Goal: Transaction & Acquisition: Purchase product/service

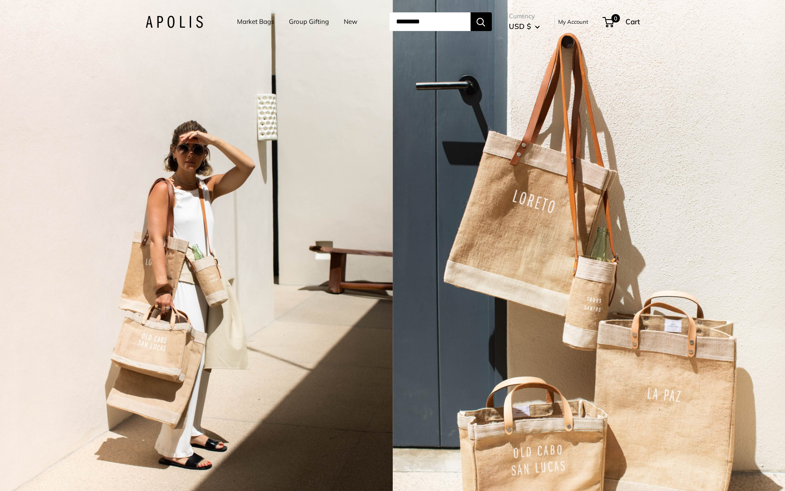
click at [245, 21] on link "Market Bags" at bounding box center [255, 22] width 37 height 12
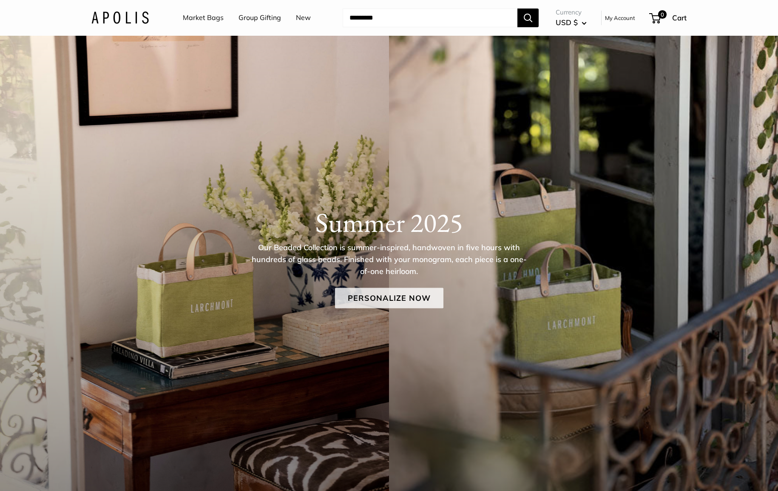
click at [396, 294] on link "Personalize Now" at bounding box center [389, 298] width 108 height 20
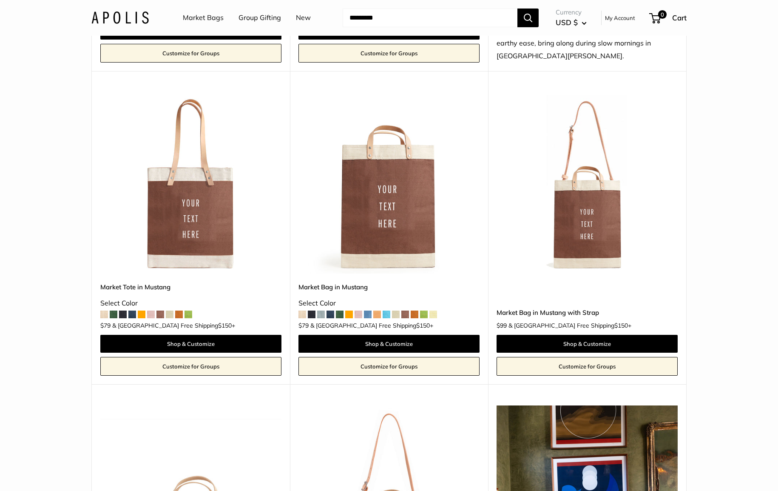
scroll to position [1657, 0]
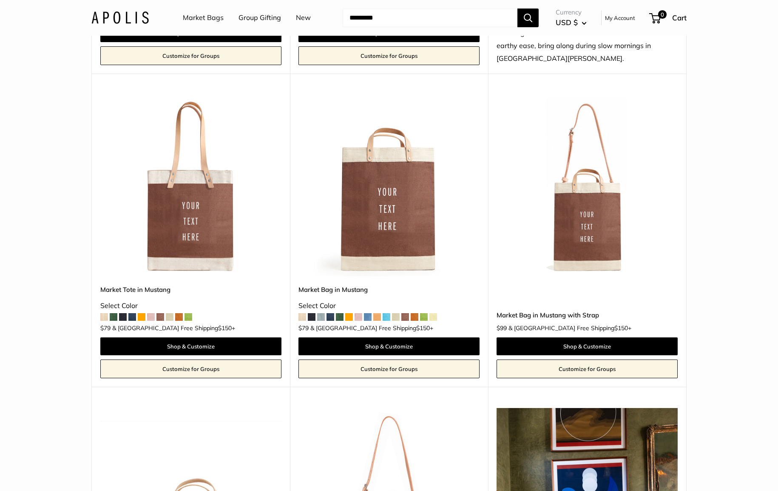
click at [0, 0] on img at bounding box center [0, 0] width 0 height 0
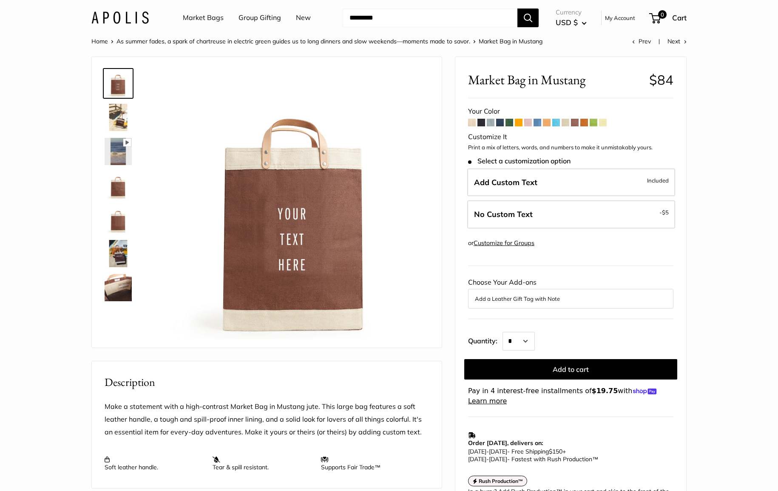
click at [473, 123] on span at bounding box center [472, 123] width 8 height 8
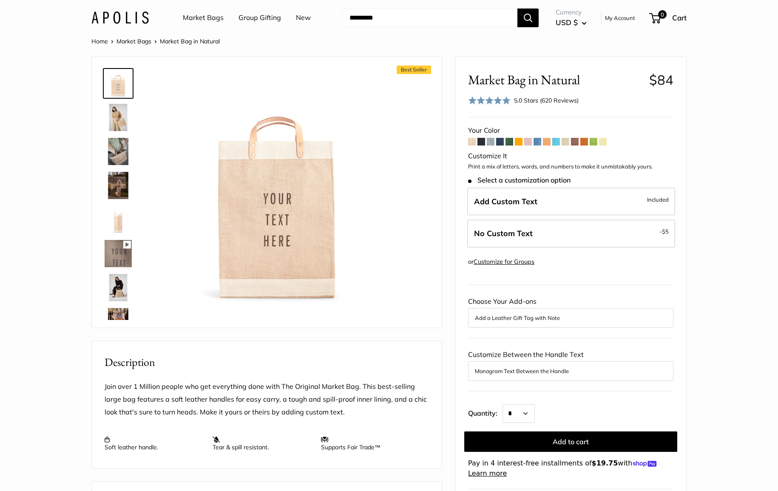
click at [480, 142] on span at bounding box center [482, 142] width 8 height 8
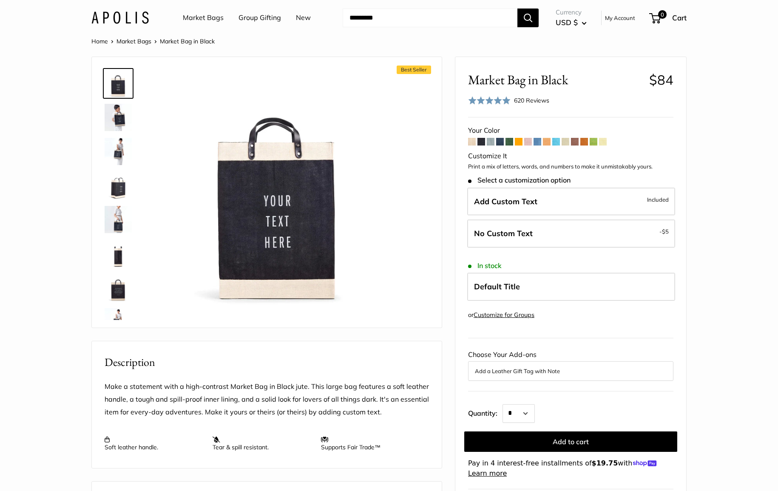
click at [492, 142] on span at bounding box center [491, 142] width 8 height 8
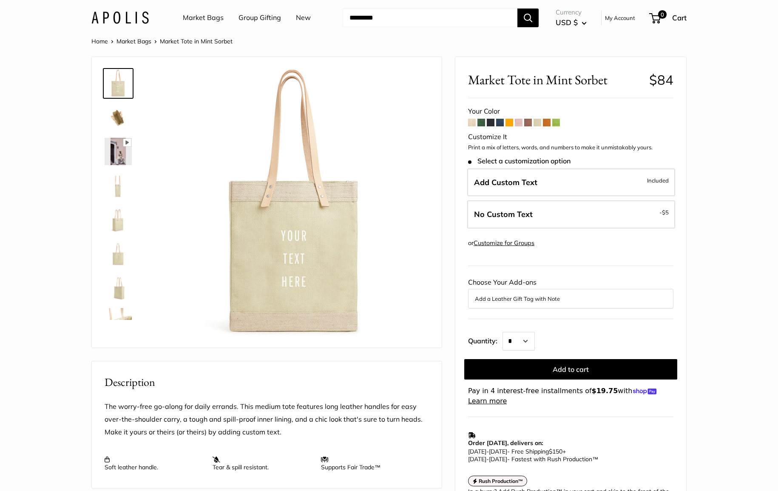
click at [530, 122] on span at bounding box center [528, 123] width 8 height 8
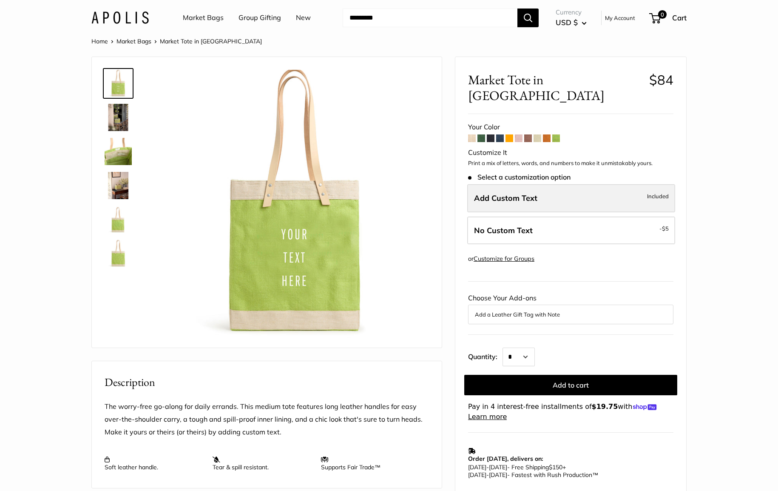
click at [590, 184] on label "Add Custom Text Included" at bounding box center [571, 198] width 208 height 28
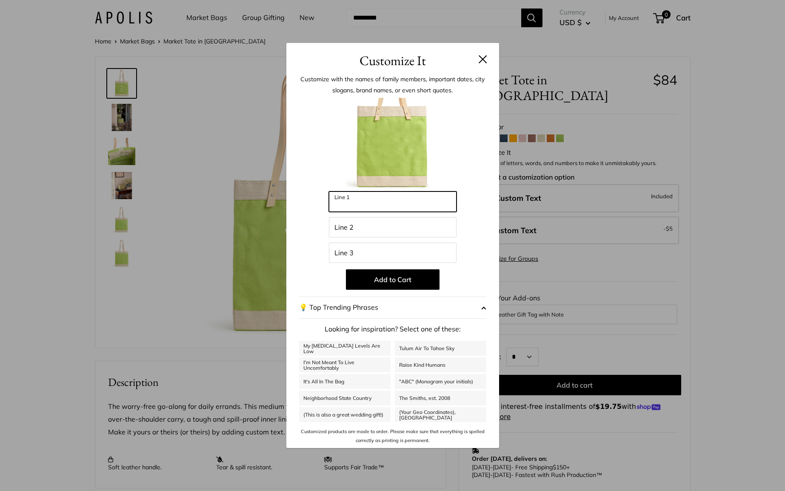
click at [416, 207] on input "Line 1" at bounding box center [393, 201] width 128 height 20
type input "******"
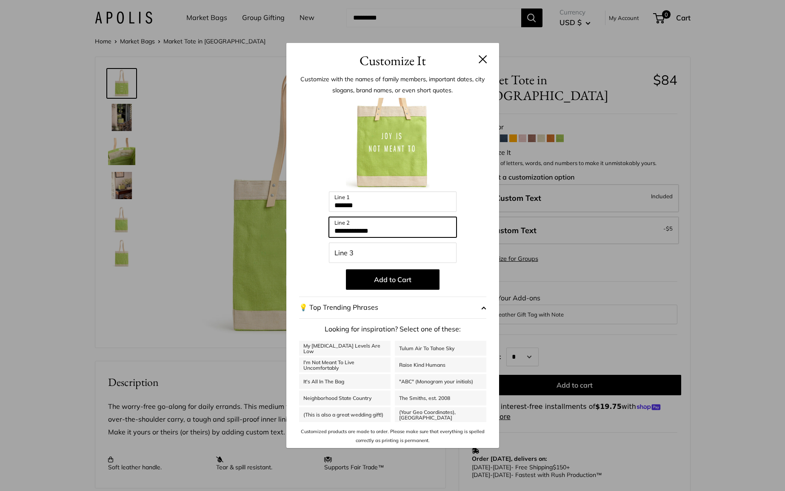
type input "**********"
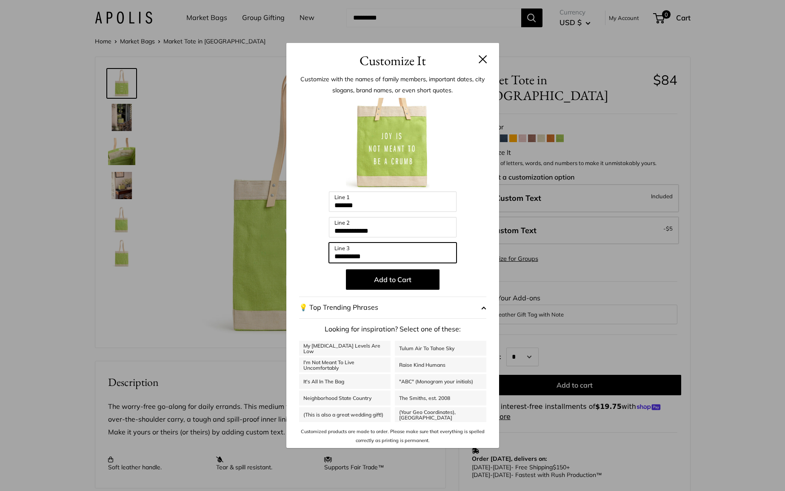
type input "**********"
drag, startPoint x: 368, startPoint y: 233, endPoint x: 353, endPoint y: 234, distance: 15.3
click at [353, 234] on input "**********" at bounding box center [393, 227] width 128 height 20
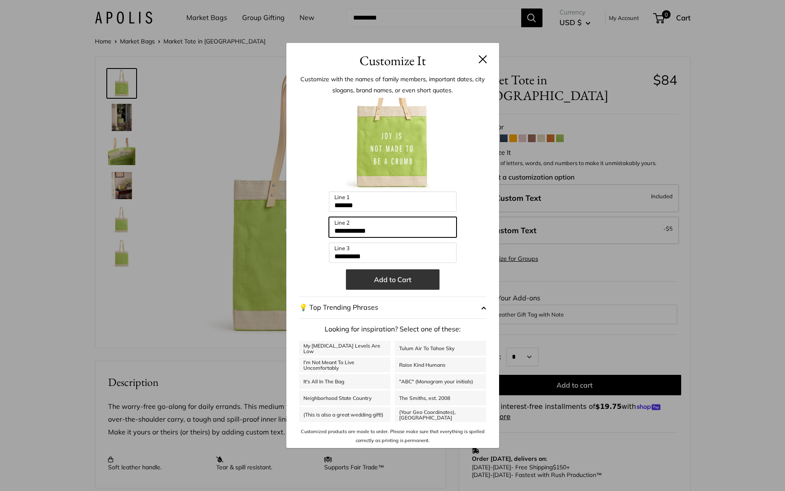
type input "**********"
click at [391, 280] on button "Add to Cart" at bounding box center [393, 279] width 94 height 20
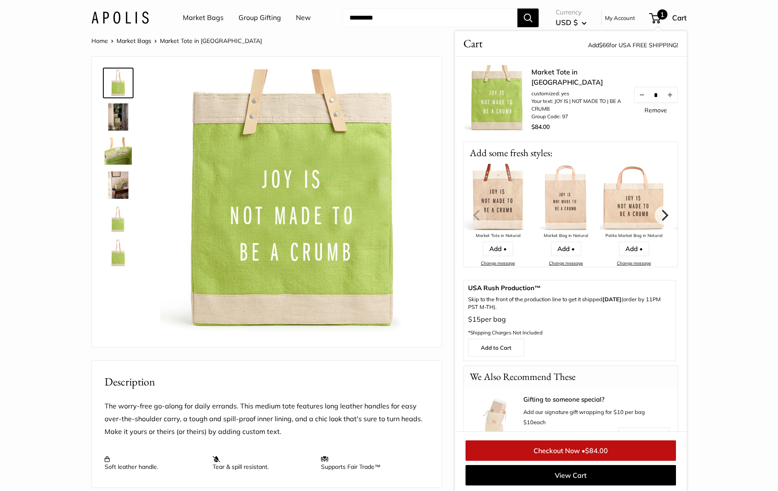
click at [424, 181] on img at bounding box center [294, 203] width 269 height 269
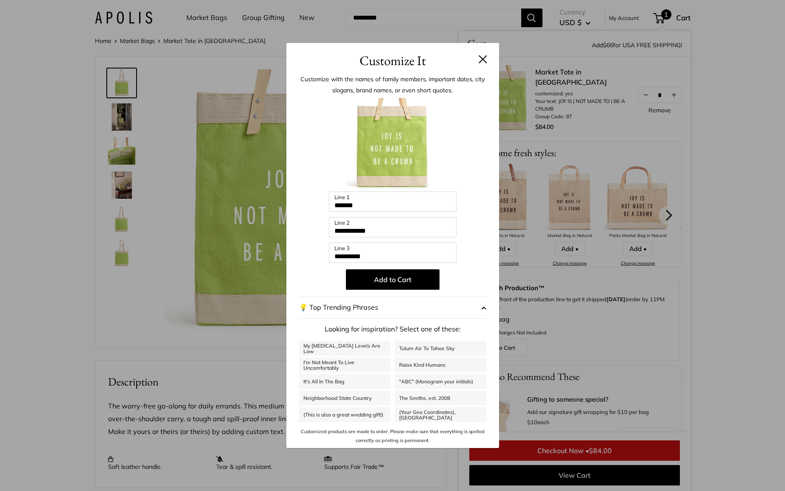
scroll to position [1, 0]
click at [479, 57] on button at bounding box center [482, 59] width 9 height 9
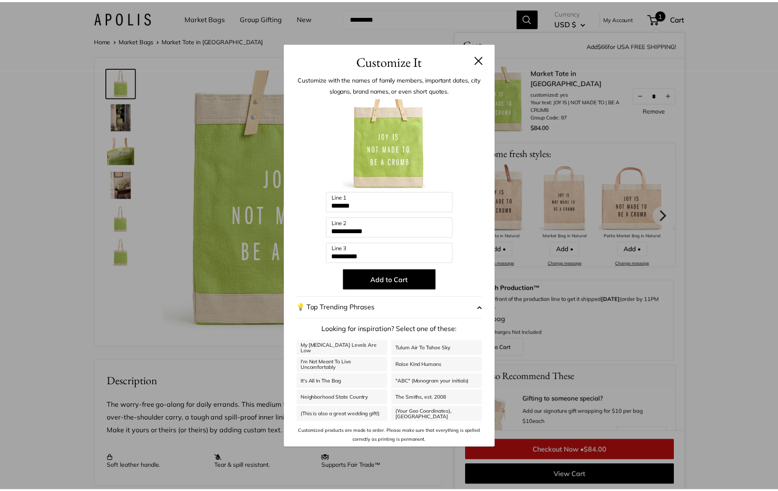
scroll to position [1, 0]
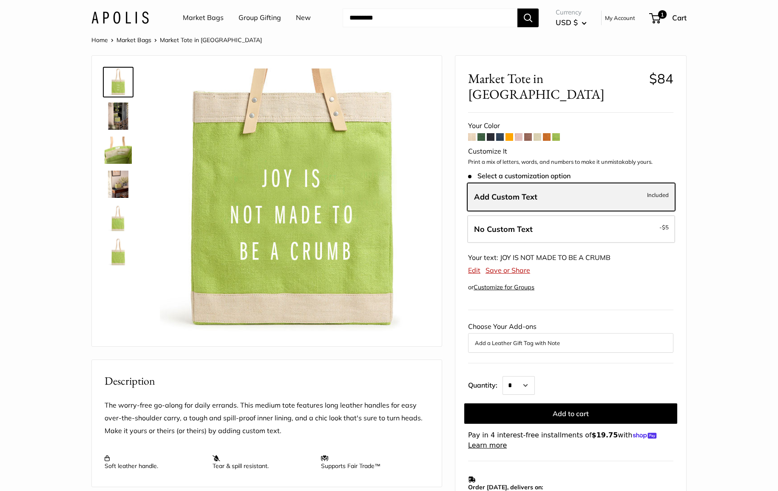
click at [516, 192] on span "Add Custom Text" at bounding box center [505, 197] width 63 height 10
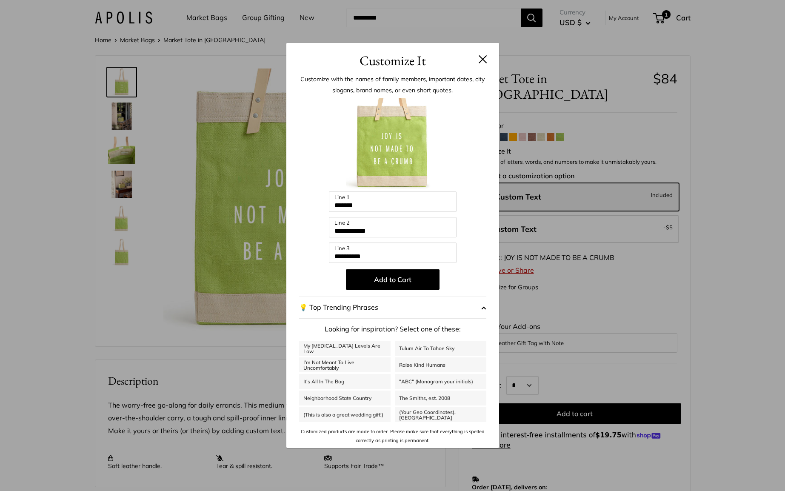
click at [618, 112] on div "**********" at bounding box center [392, 245] width 785 height 491
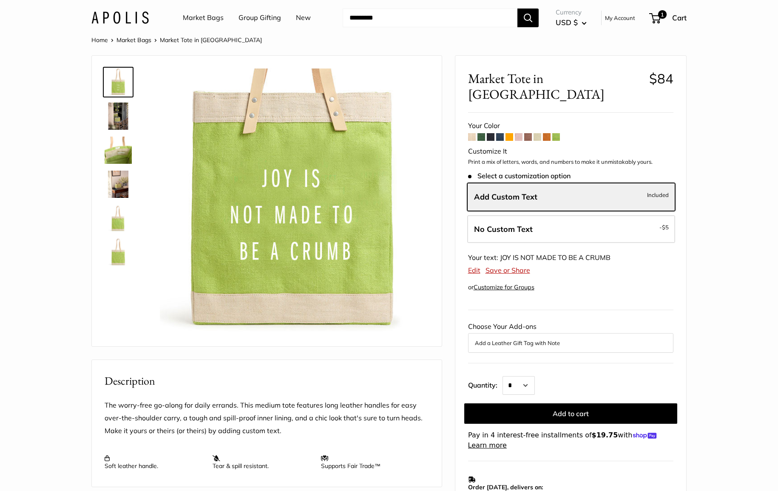
click at [519, 133] on span at bounding box center [519, 137] width 8 height 8
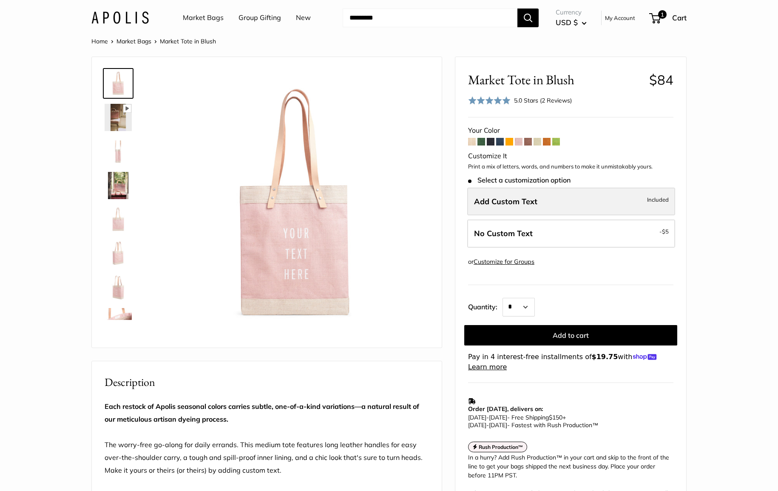
click at [527, 202] on span "Add Custom Text" at bounding box center [505, 201] width 63 height 10
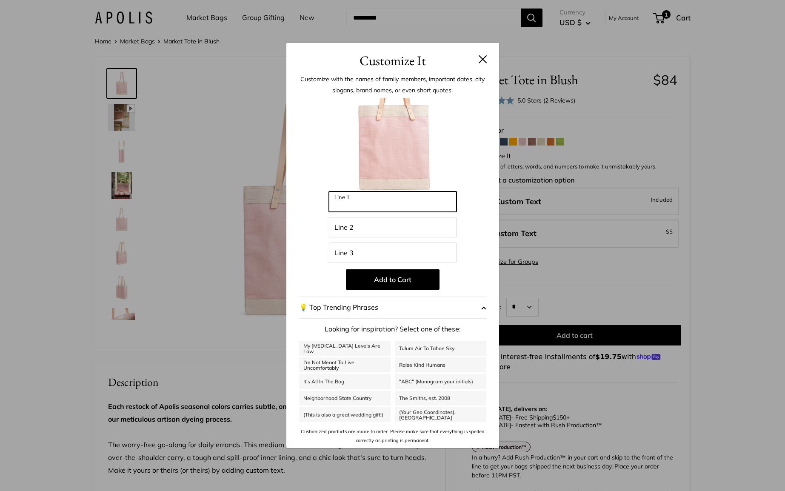
click at [364, 203] on input "Line 1" at bounding box center [393, 201] width 128 height 20
click at [488, 60] on header "Customize It" at bounding box center [392, 57] width 213 height 28
drag, startPoint x: 727, startPoint y: 298, endPoint x: 702, endPoint y: 290, distance: 26.4
click at [726, 297] on div "Customize It Customize with the names of family members, important dates, city …" at bounding box center [392, 245] width 785 height 491
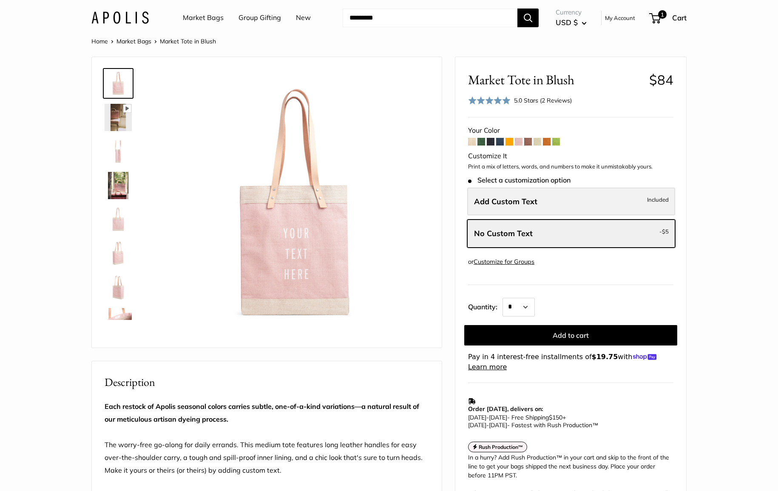
click at [522, 206] on label "Add Custom Text Included" at bounding box center [571, 202] width 208 height 28
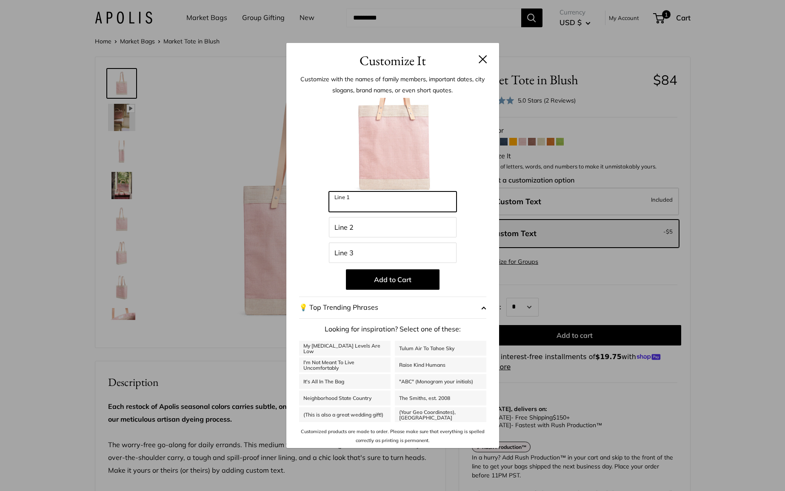
click at [392, 208] on input "Line 1" at bounding box center [393, 201] width 128 height 20
type input "******"
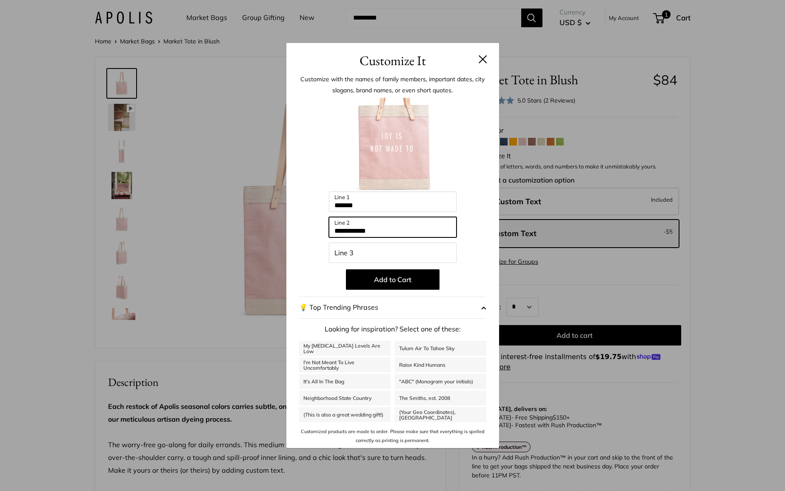
type input "**********"
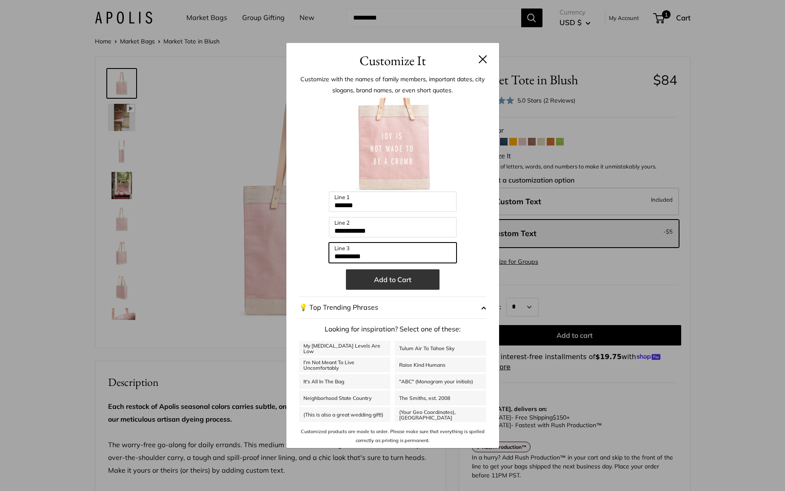
type input "**********"
click at [393, 282] on button "Add to Cart" at bounding box center [393, 279] width 94 height 20
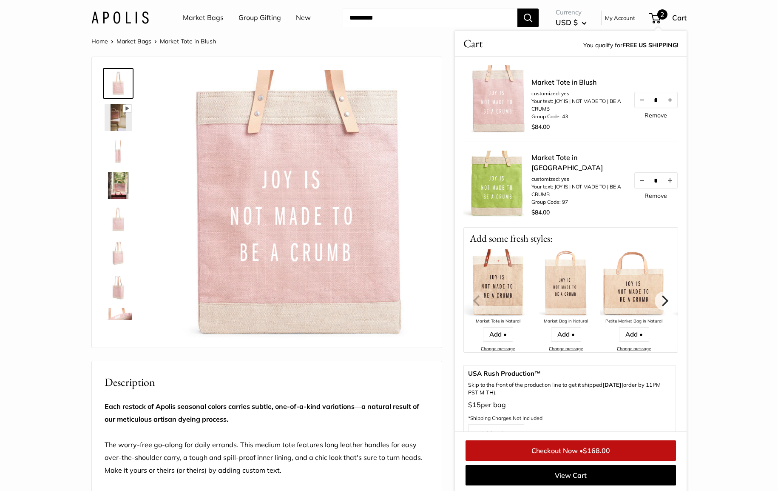
click at [447, 172] on div "Pause Play % buffered 00:00 Unmute Mute Exit fullscreen Enter fullscreen Play S…" at bounding box center [388, 431] width 595 height 749
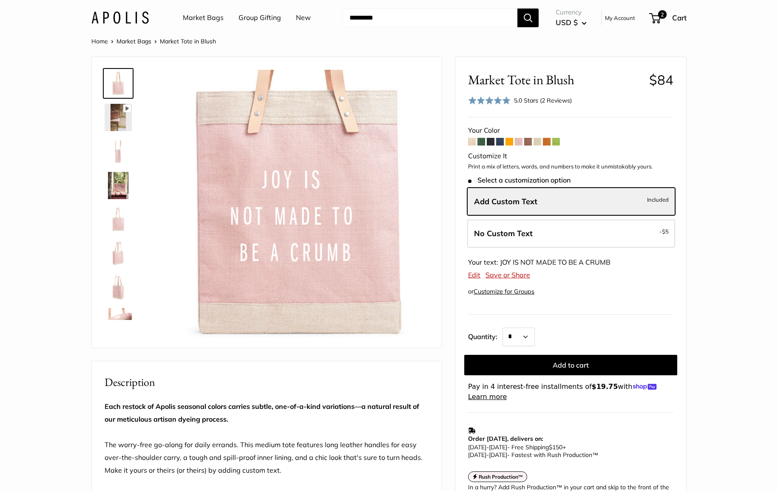
click at [480, 142] on span at bounding box center [482, 142] width 8 height 8
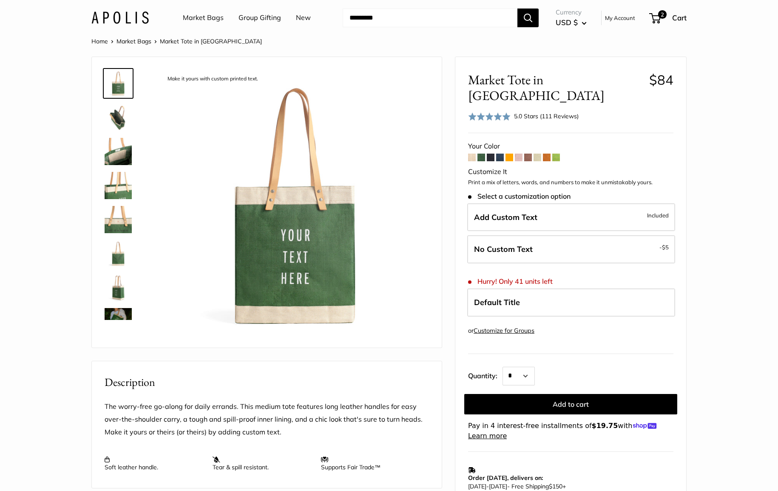
click at [490, 154] on span at bounding box center [491, 158] width 8 height 8
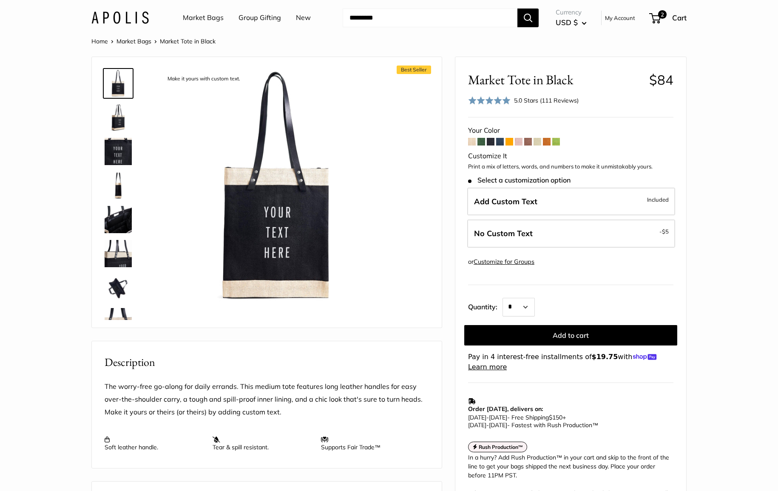
click at [501, 141] on span at bounding box center [500, 142] width 8 height 8
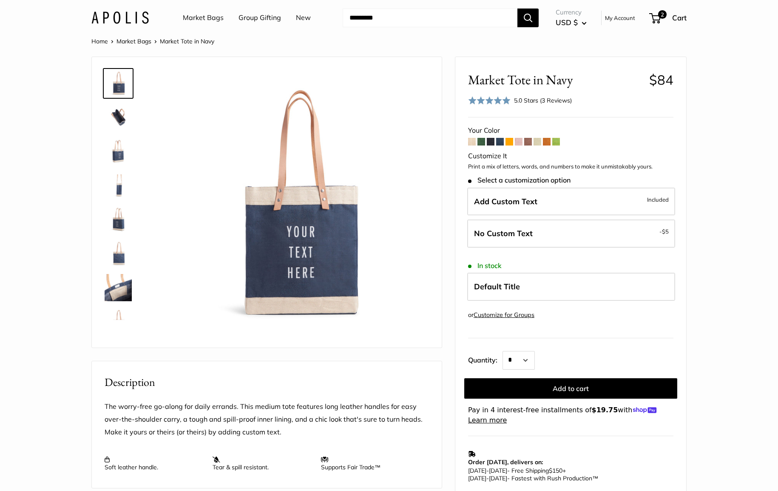
click at [510, 142] on span at bounding box center [510, 142] width 8 height 8
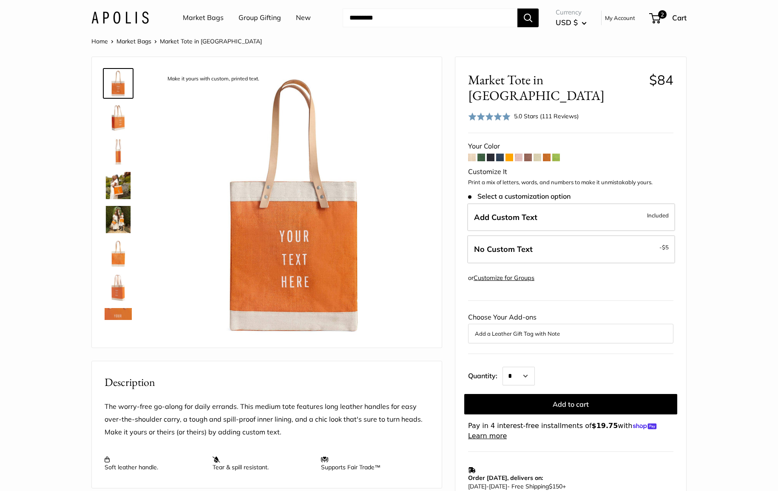
scroll to position [0, 0]
click at [547, 154] on span at bounding box center [547, 158] width 8 height 8
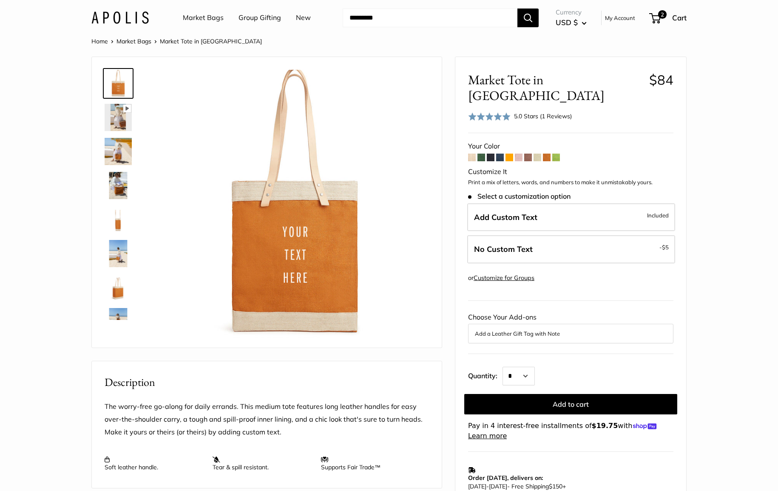
click at [125, 154] on img at bounding box center [118, 151] width 27 height 27
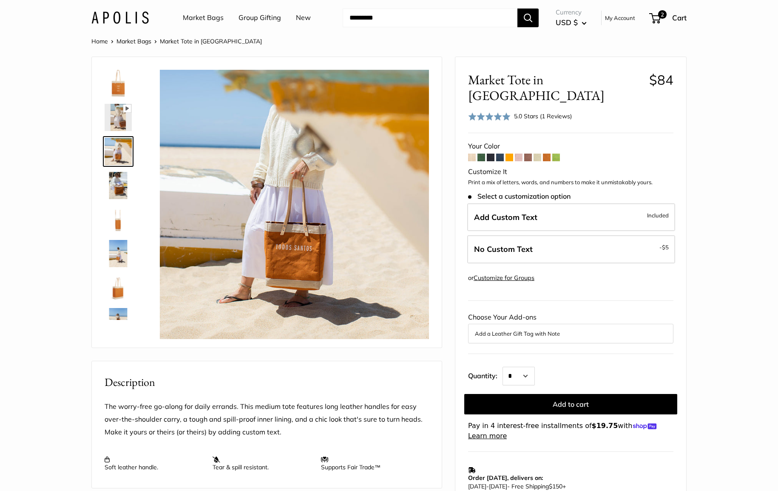
click at [117, 193] on img at bounding box center [118, 185] width 27 height 27
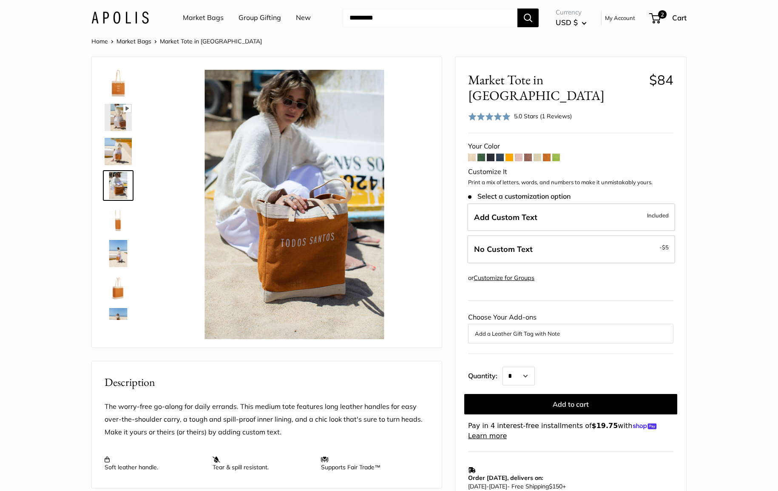
click at [558, 154] on span at bounding box center [556, 158] width 8 height 8
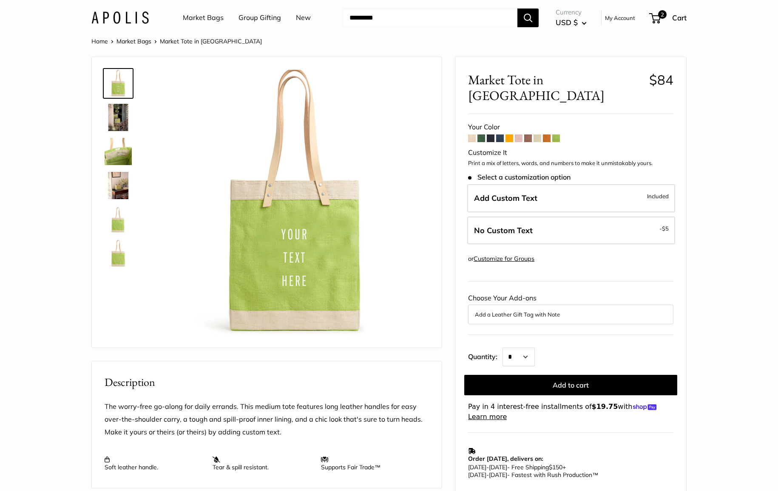
click at [113, 183] on img at bounding box center [118, 185] width 27 height 27
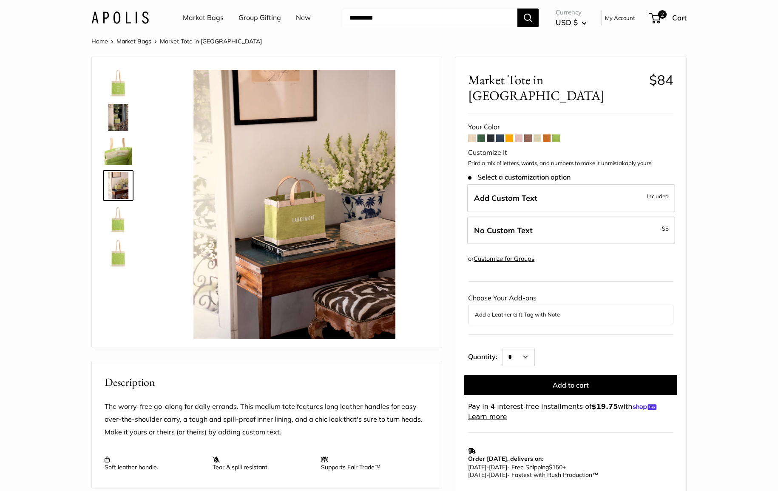
click at [118, 152] on img at bounding box center [118, 151] width 27 height 27
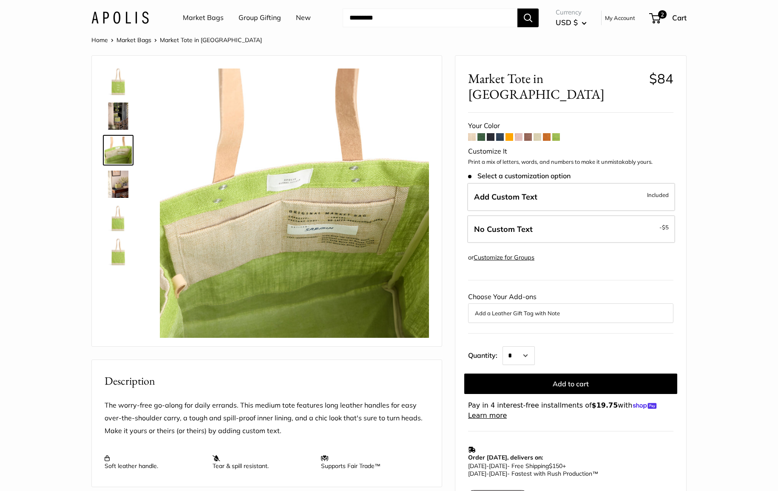
scroll to position [1, 0]
click at [123, 92] on img at bounding box center [118, 82] width 27 height 27
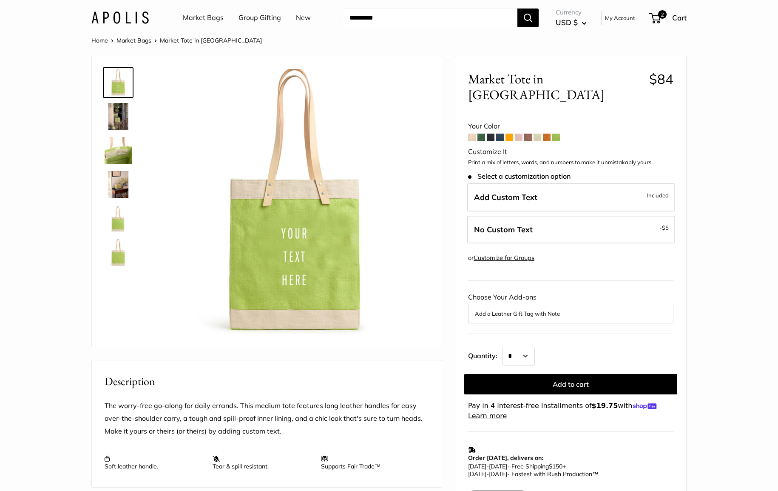
click at [531, 134] on span at bounding box center [528, 138] width 8 height 8
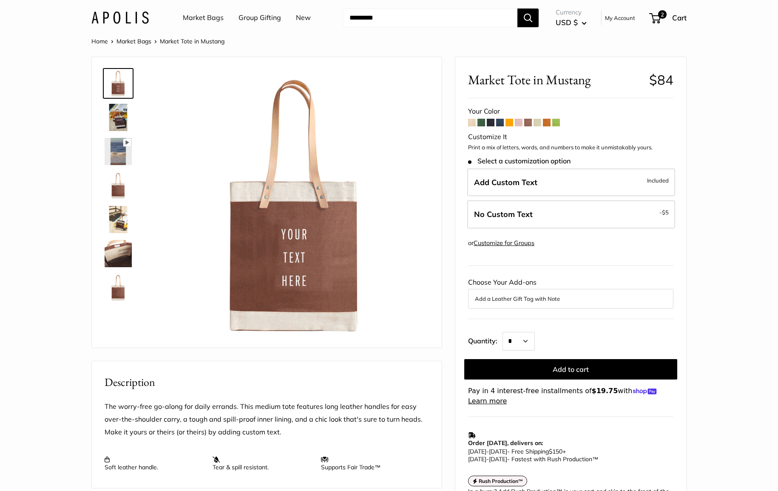
click at [114, 185] on img at bounding box center [118, 185] width 27 height 27
click at [117, 149] on img at bounding box center [118, 151] width 27 height 27
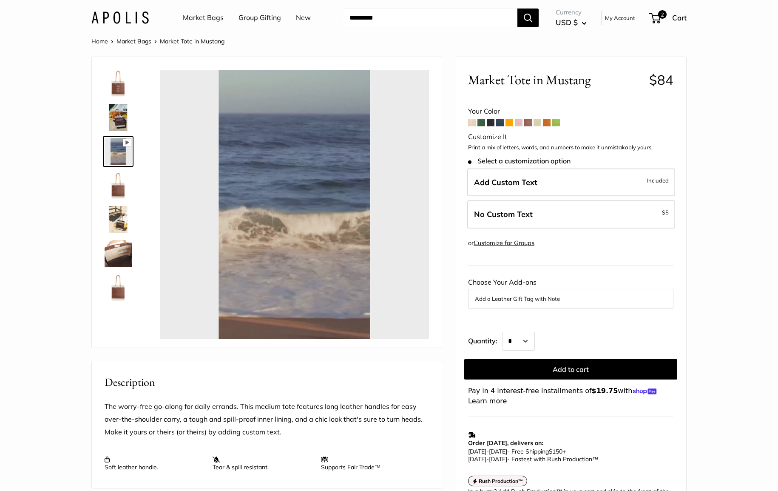
click at [115, 222] on img at bounding box center [118, 219] width 27 height 27
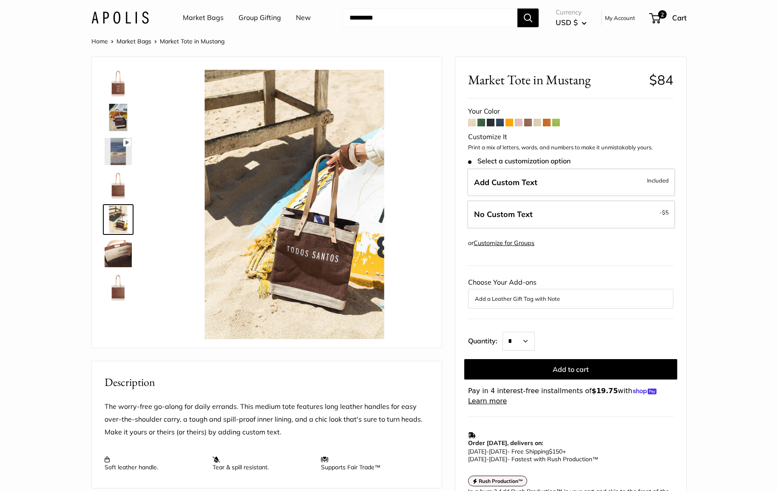
type input "****"
click at [111, 246] on img at bounding box center [118, 253] width 27 height 27
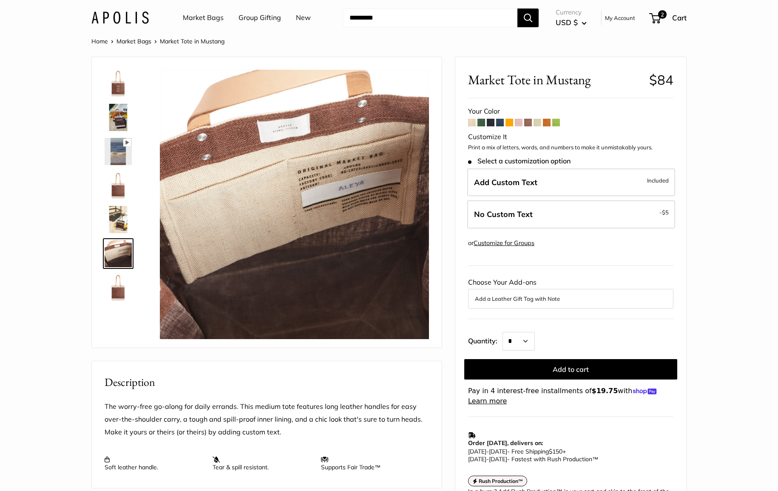
click at [120, 295] on img at bounding box center [118, 287] width 27 height 27
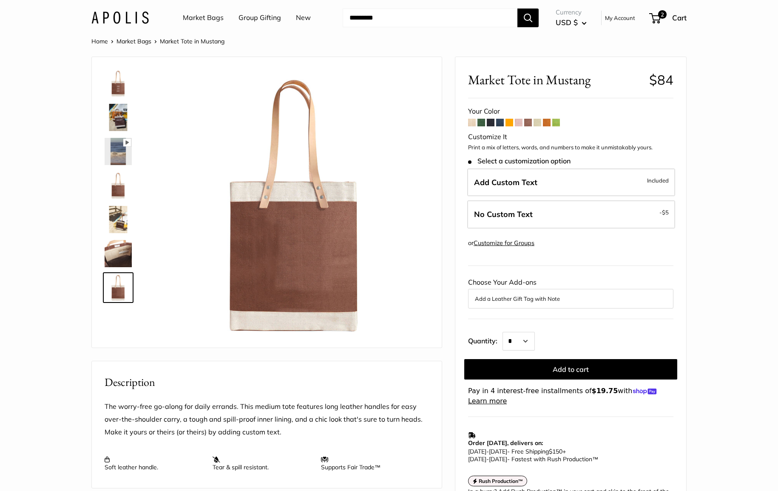
click at [499, 122] on span at bounding box center [500, 123] width 8 height 8
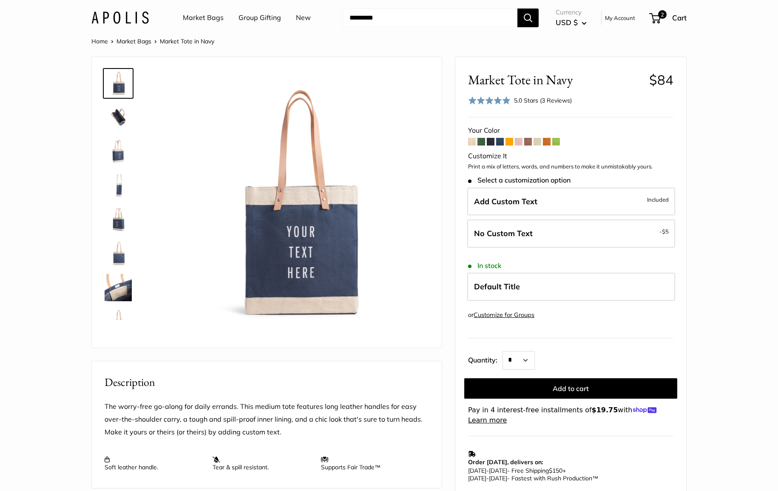
click at [117, 154] on img at bounding box center [118, 151] width 27 height 27
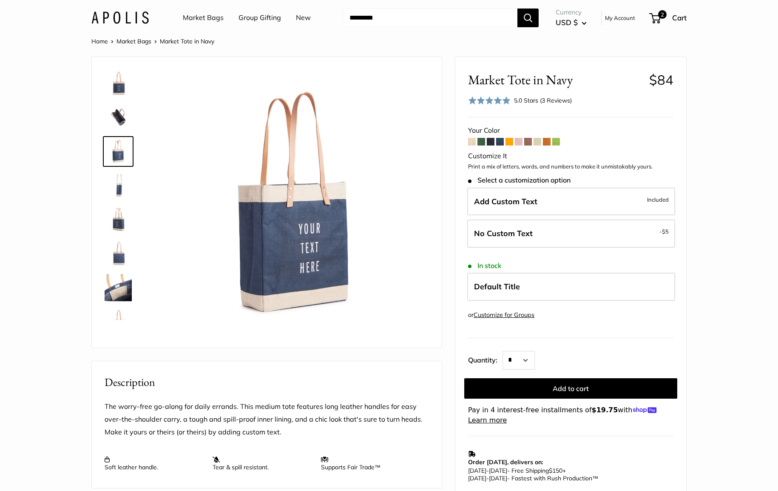
click at [530, 142] on span at bounding box center [528, 142] width 8 height 8
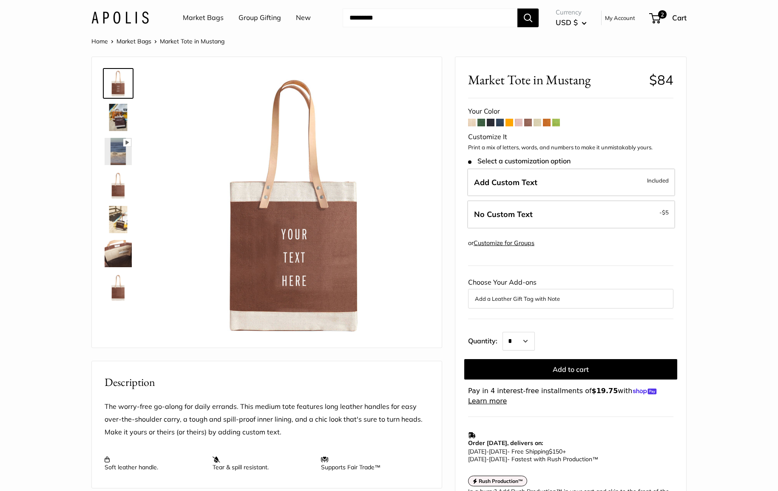
click at [547, 121] on span at bounding box center [547, 123] width 8 height 8
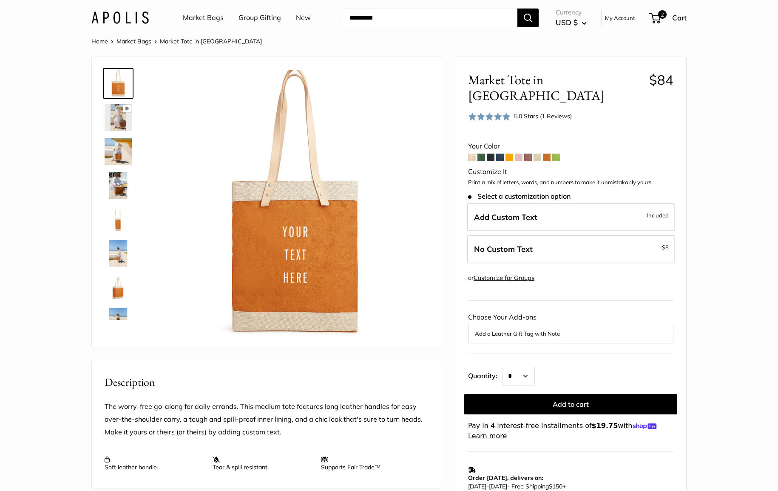
click at [118, 215] on img at bounding box center [118, 219] width 27 height 27
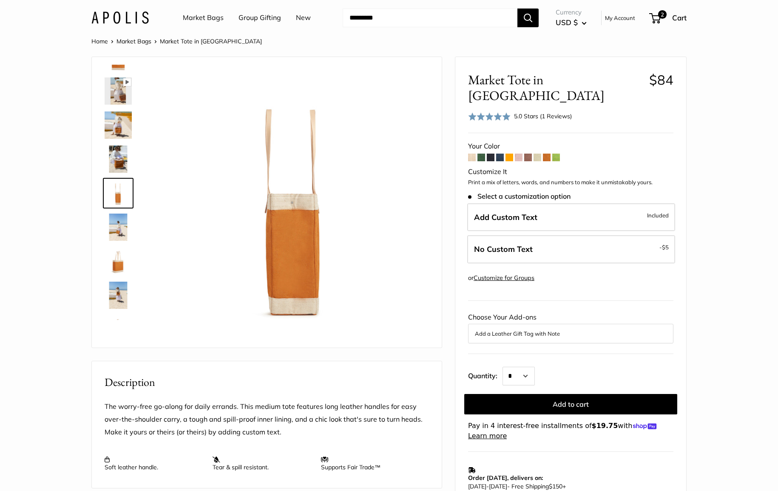
click at [116, 259] on img at bounding box center [118, 261] width 27 height 27
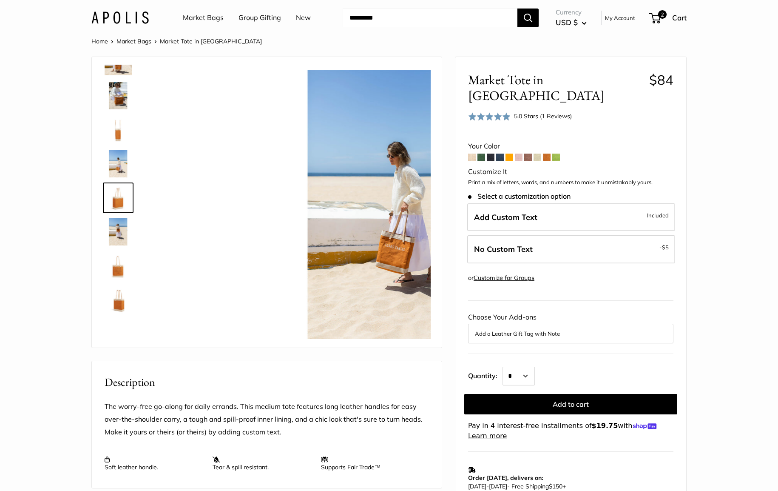
scroll to position [94, 0]
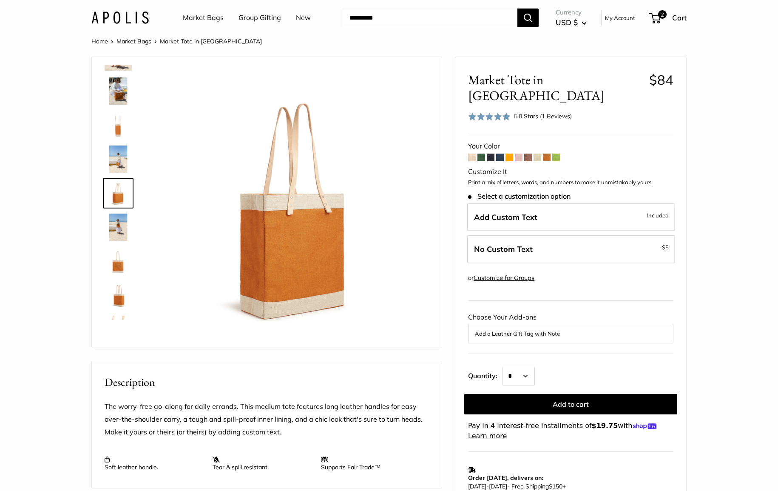
click at [119, 153] on img at bounding box center [118, 158] width 27 height 27
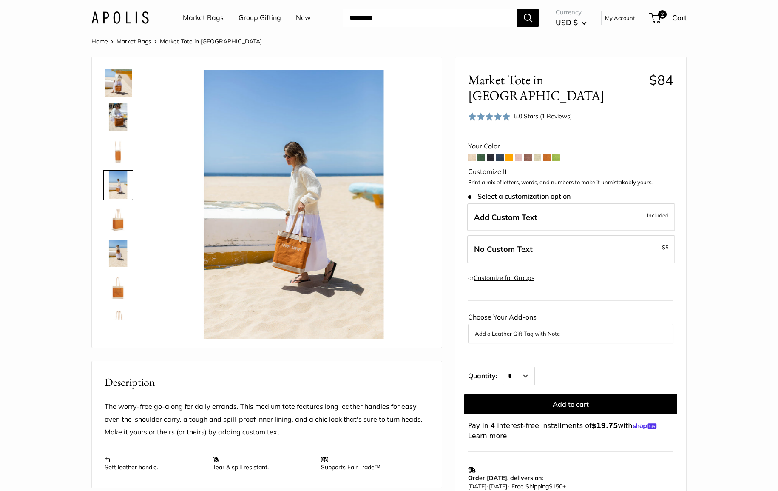
scroll to position [69, 0]
click at [115, 288] on img at bounding box center [118, 286] width 27 height 27
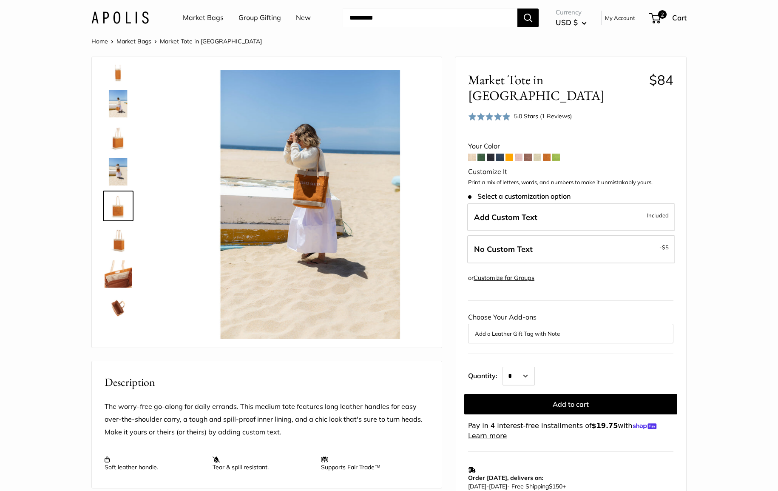
scroll to position [162, 0]
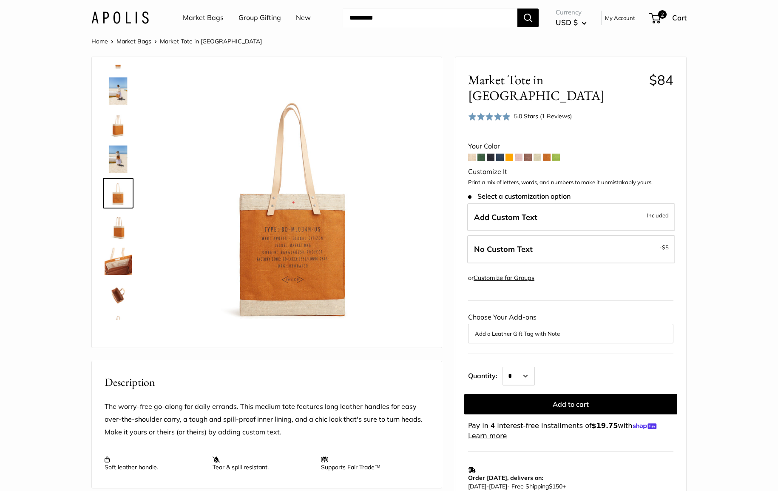
click at [123, 265] on img at bounding box center [118, 261] width 27 height 27
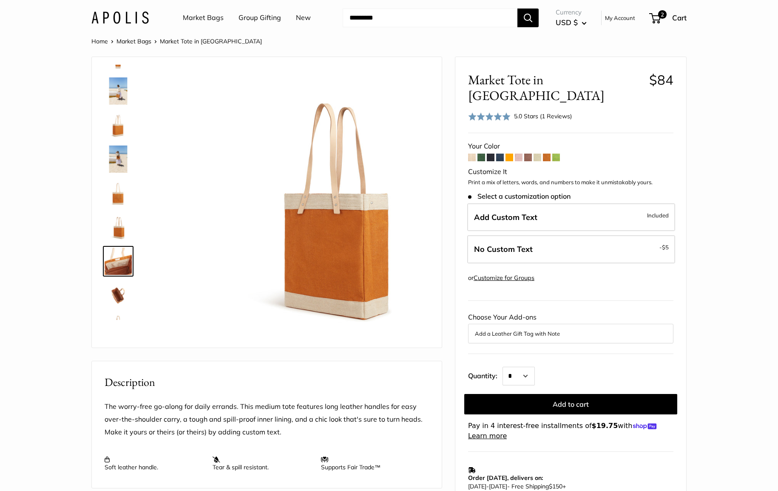
scroll to position [191, 0]
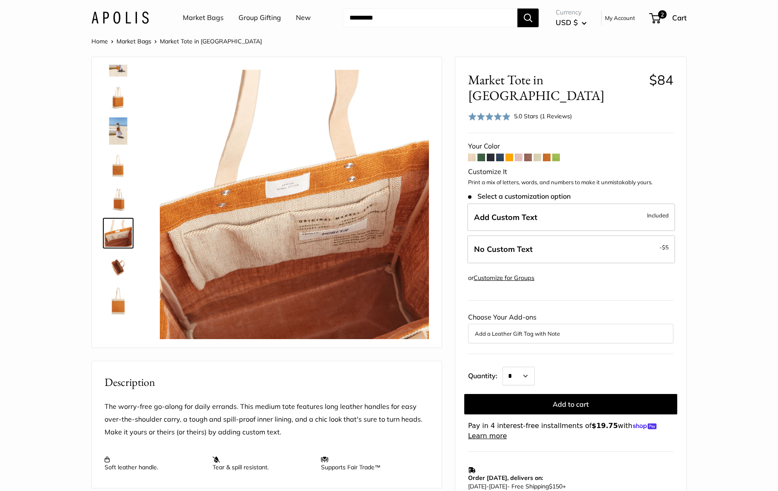
click at [121, 202] on img at bounding box center [118, 198] width 27 height 27
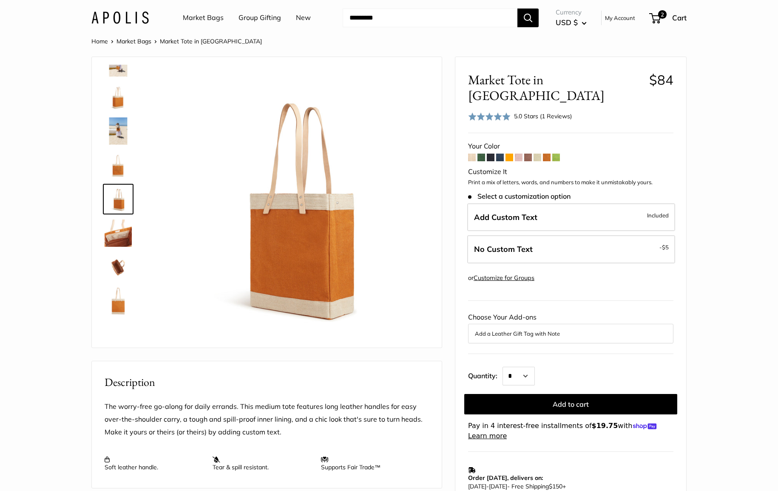
click at [121, 172] on img at bounding box center [118, 164] width 27 height 27
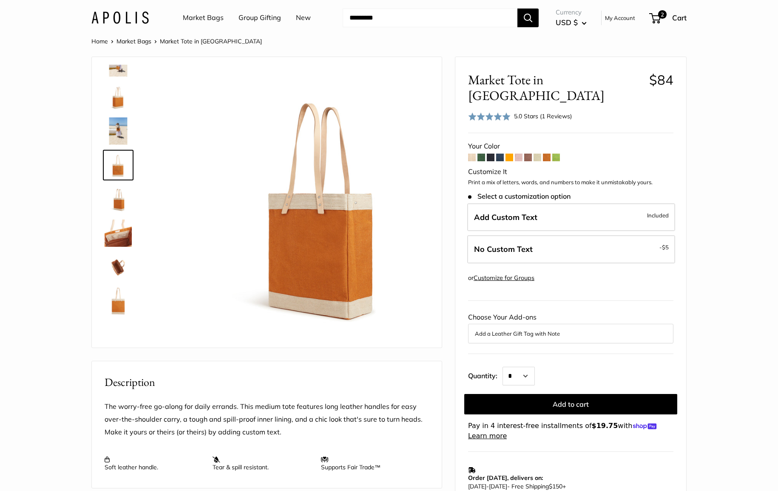
scroll to position [162, 0]
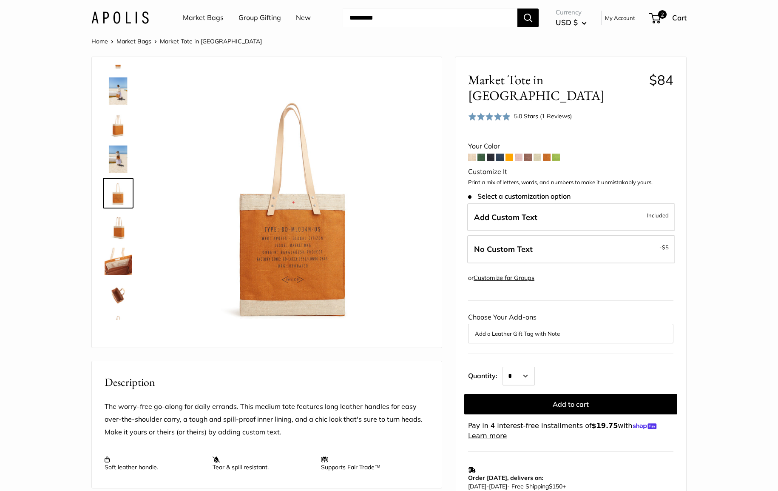
click at [553, 154] on span at bounding box center [556, 158] width 8 height 8
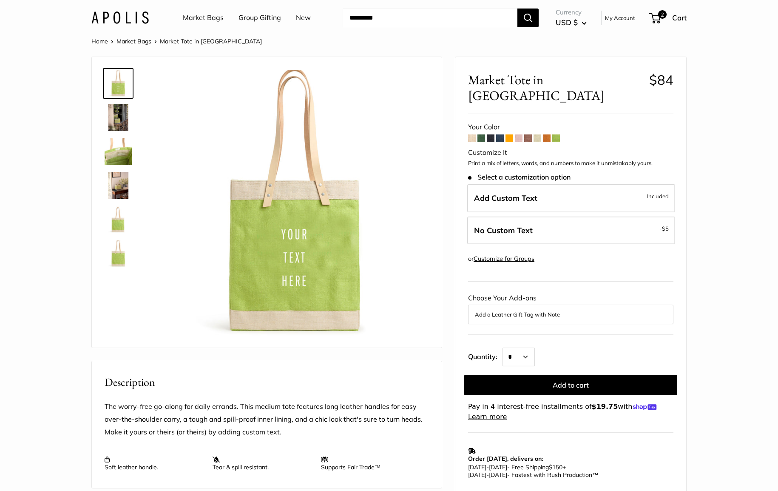
click at [118, 220] on img at bounding box center [118, 219] width 27 height 27
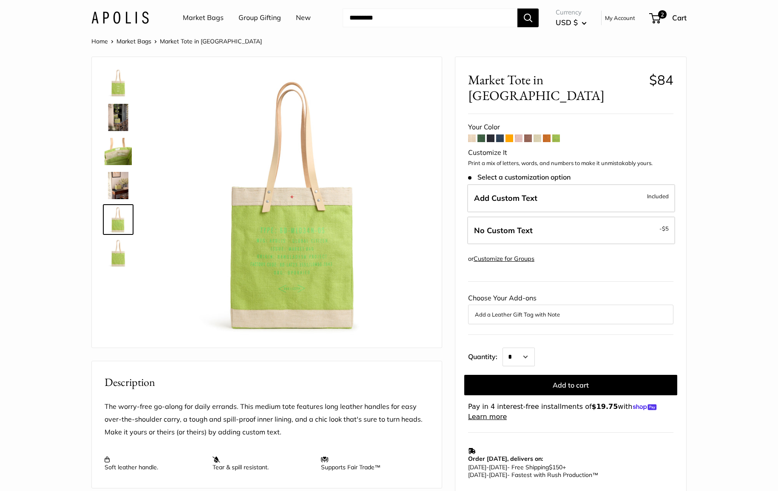
click at [120, 256] on img at bounding box center [118, 253] width 27 height 27
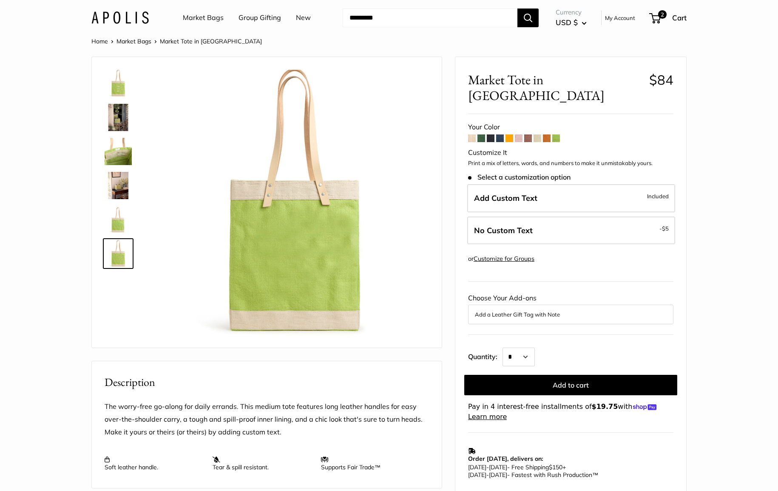
click at [119, 214] on img at bounding box center [118, 219] width 27 height 27
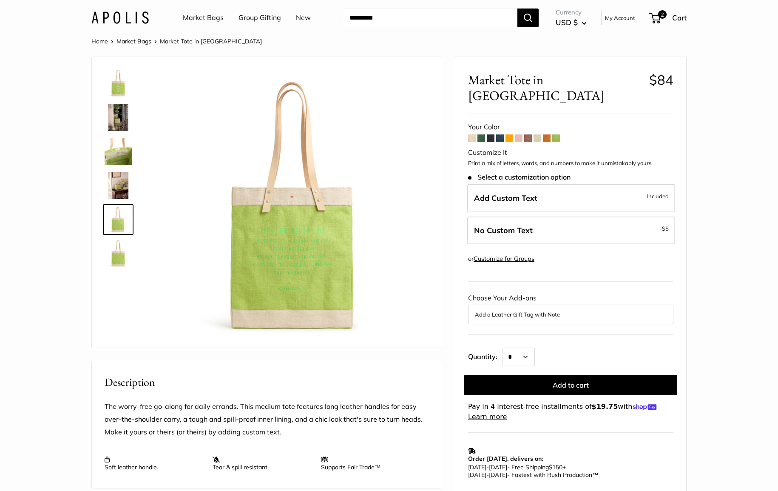
click at [518, 134] on span at bounding box center [519, 138] width 8 height 8
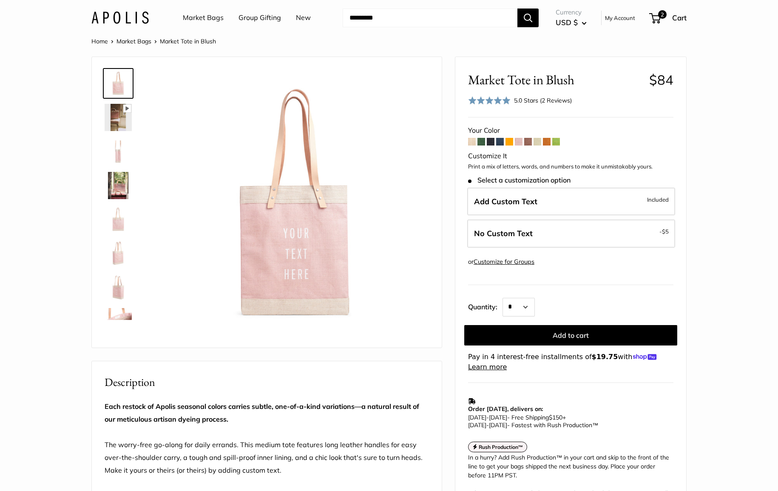
click at [117, 289] on img at bounding box center [118, 287] width 27 height 27
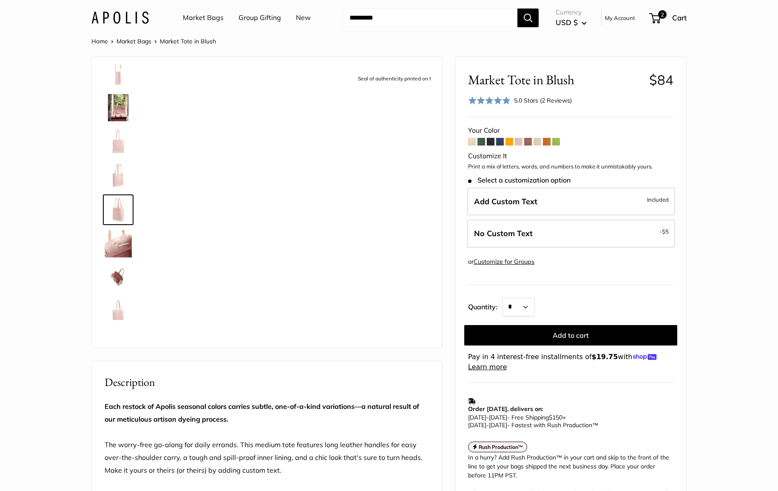
scroll to position [94, 0]
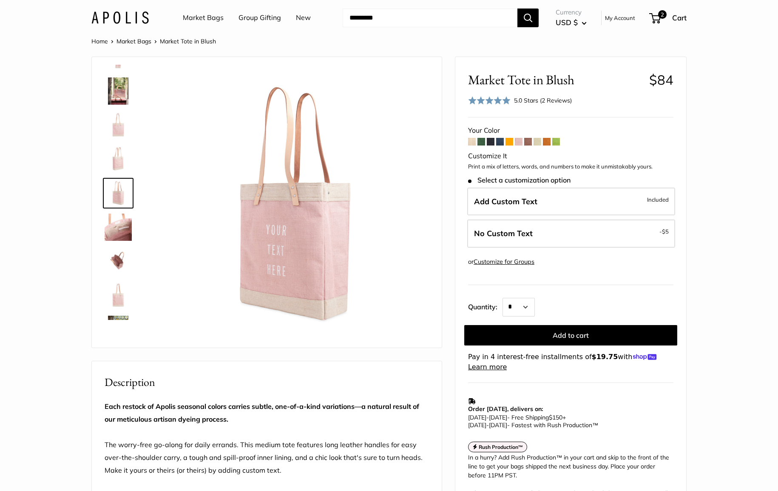
click at [119, 303] on img at bounding box center [118, 295] width 27 height 27
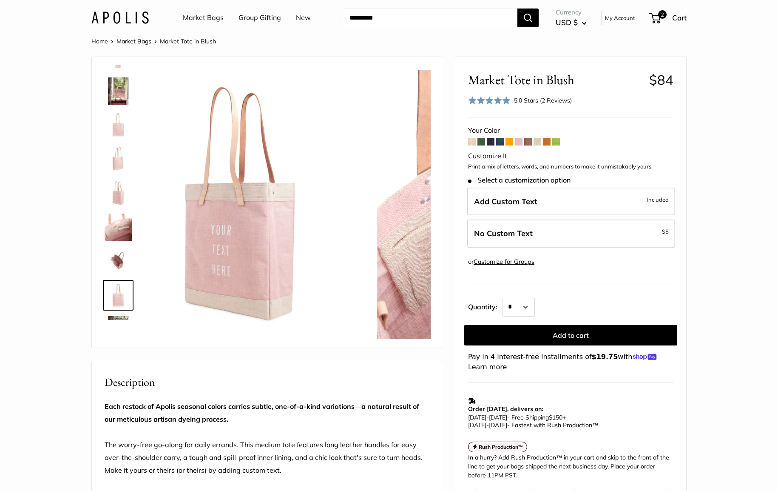
scroll to position [122, 0]
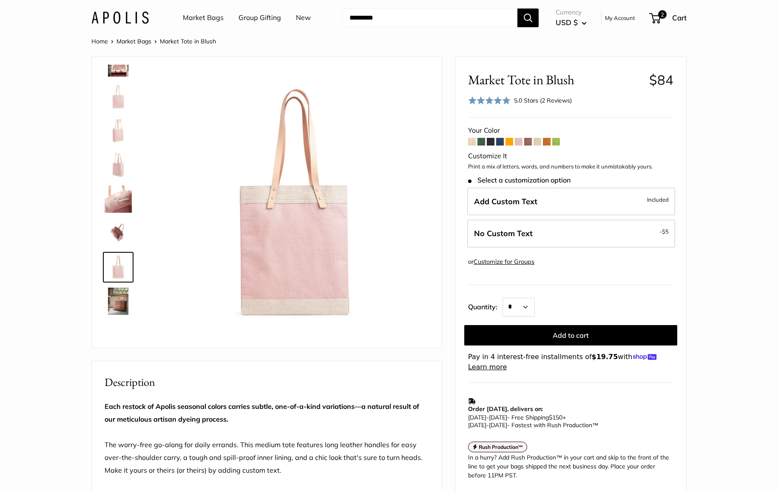
click at [117, 228] on img at bounding box center [118, 232] width 27 height 27
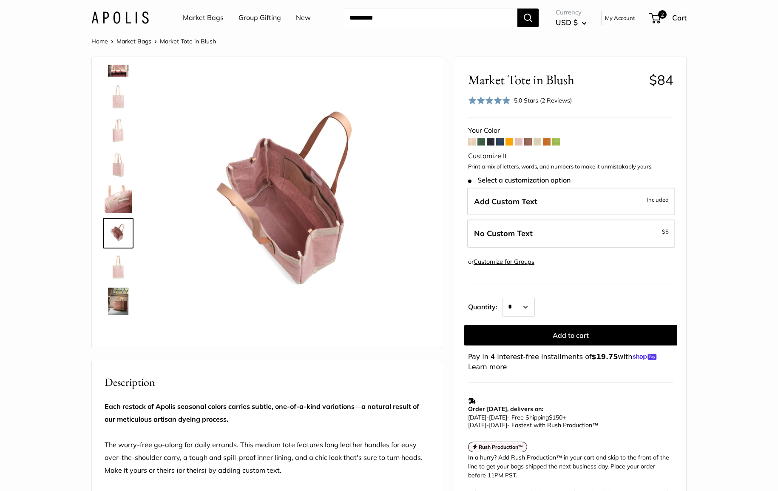
click at [117, 177] on img at bounding box center [118, 164] width 27 height 27
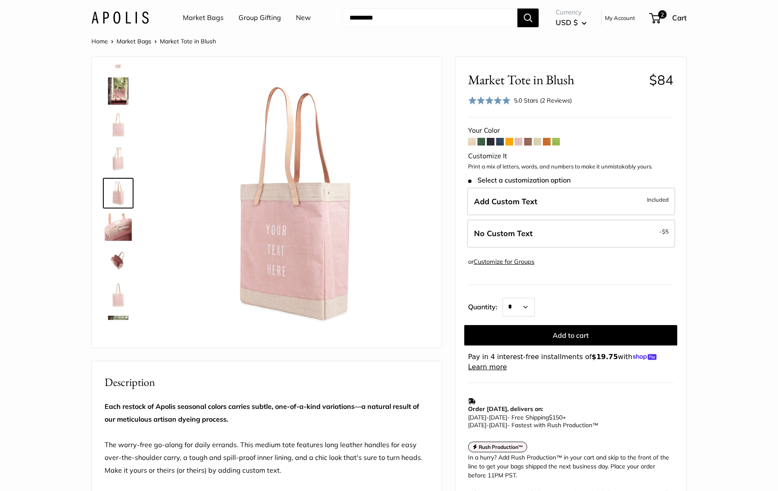
click at [123, 127] on img at bounding box center [118, 124] width 27 height 27
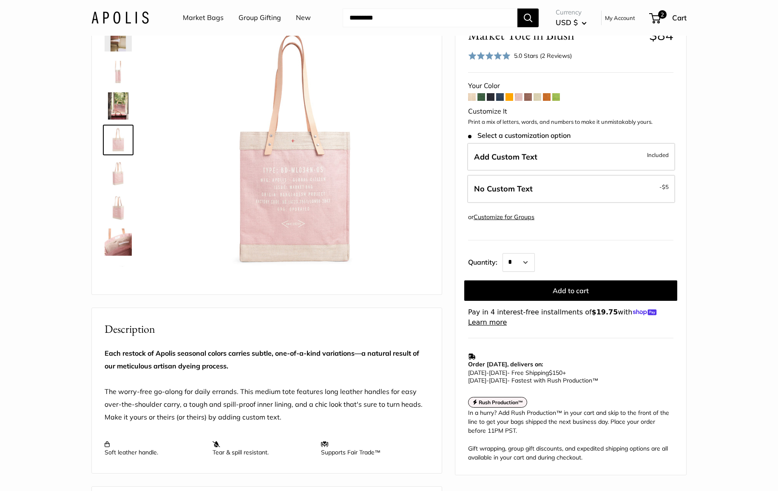
scroll to position [89, 0]
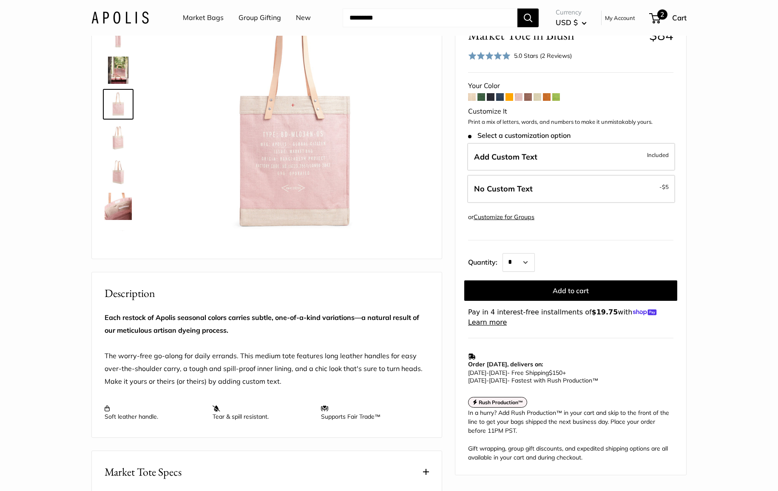
click at [664, 15] on span "2" at bounding box center [663, 14] width 10 height 10
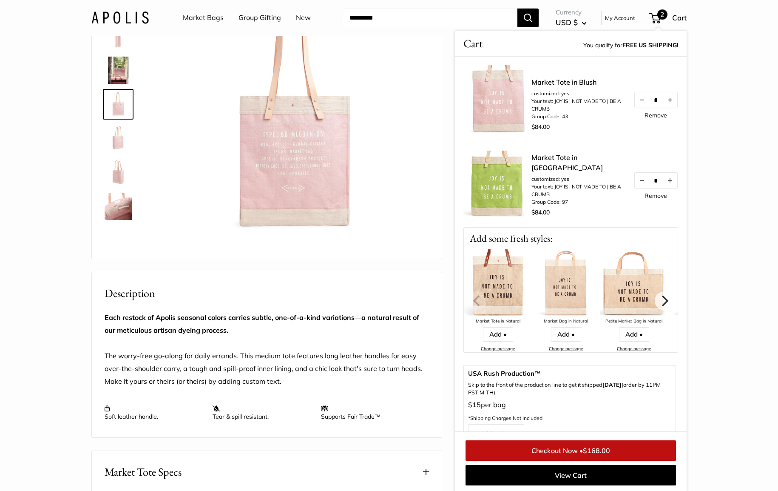
scroll to position [91, 0]
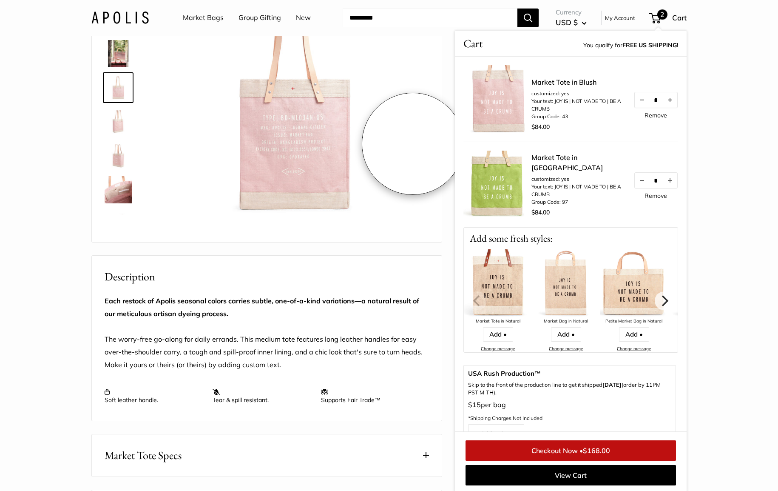
click at [413, 144] on img at bounding box center [294, 98] width 269 height 269
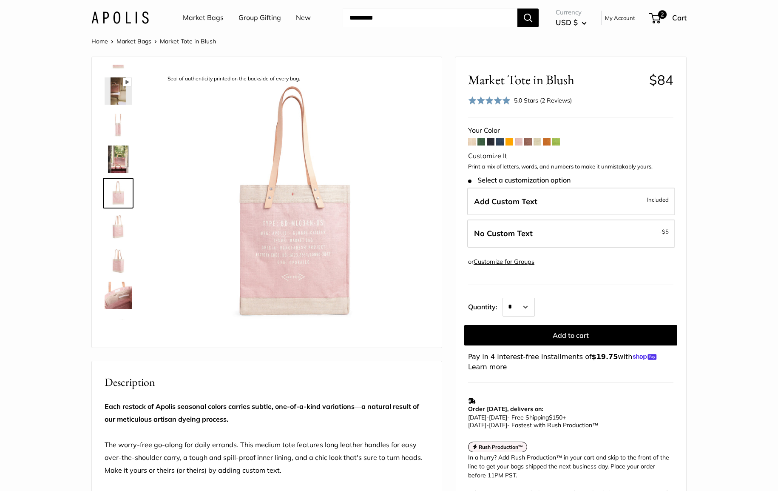
click at [131, 41] on link "Market Bags" at bounding box center [134, 41] width 35 height 8
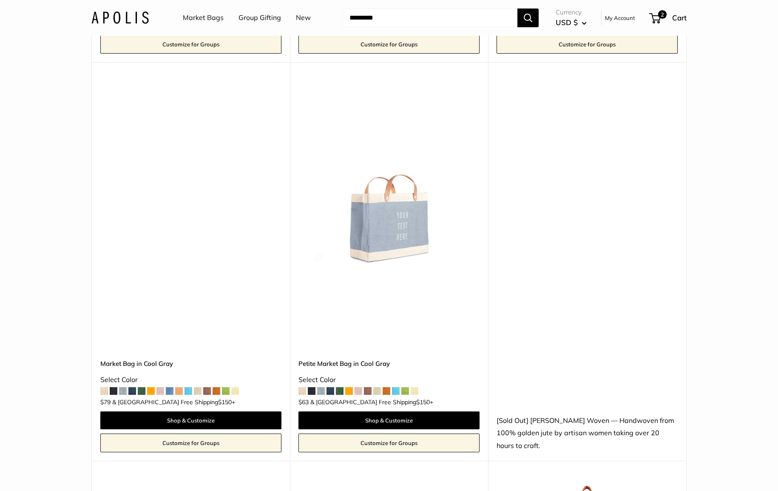
scroll to position [3235, 0]
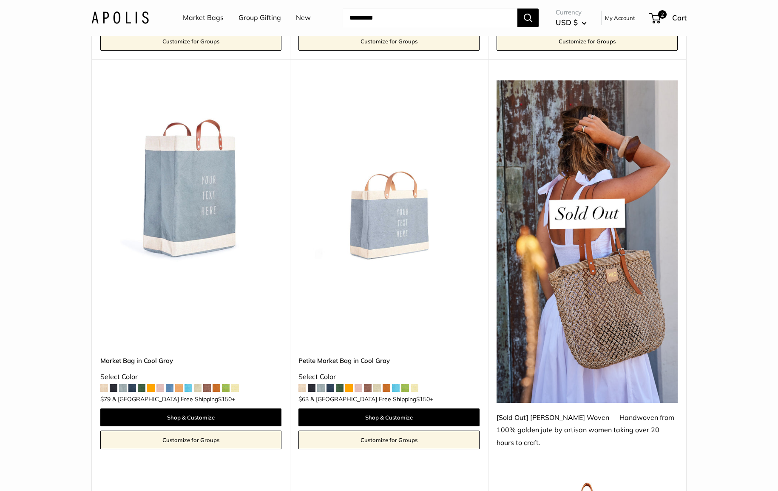
click at [236, 384] on span at bounding box center [235, 388] width 8 height 8
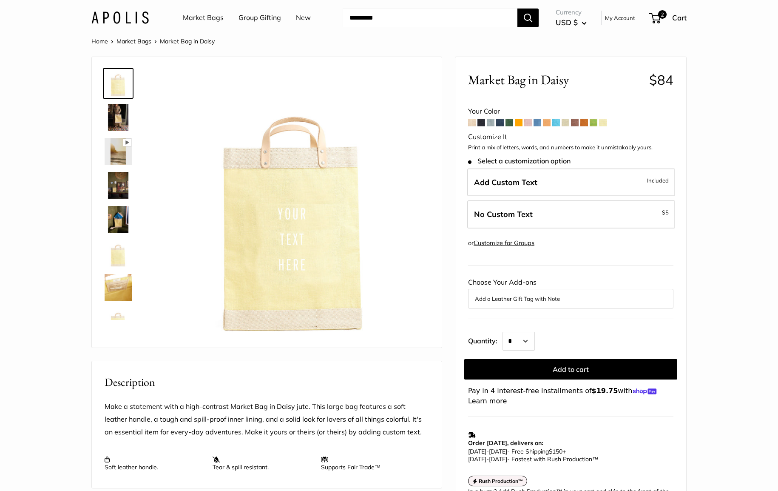
click at [97, 40] on link "Home" at bounding box center [99, 41] width 17 height 8
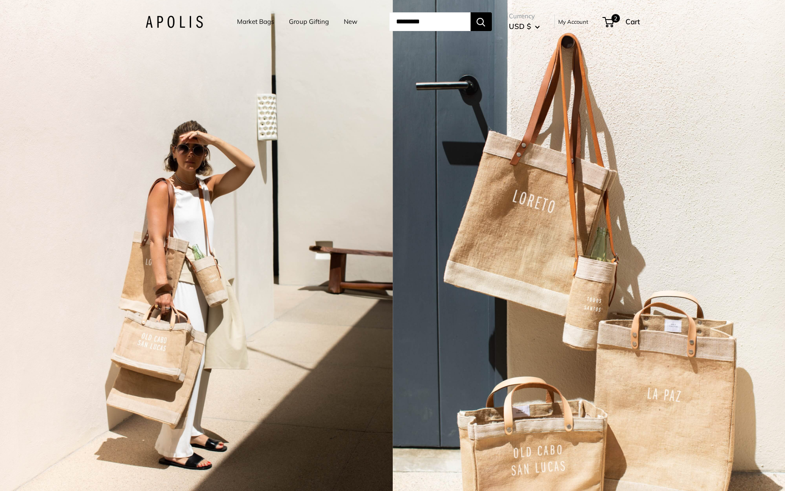
click at [249, 25] on link "Market Bags" at bounding box center [255, 22] width 37 height 12
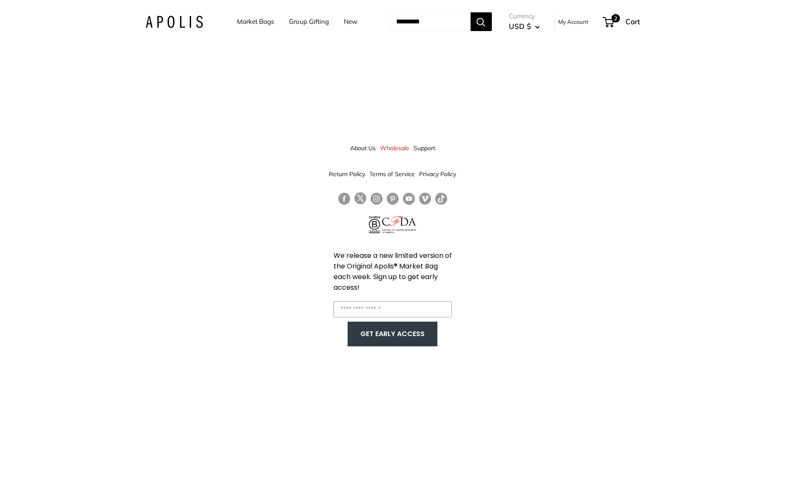
click at [245, 21] on link "Market Bags" at bounding box center [255, 22] width 37 height 12
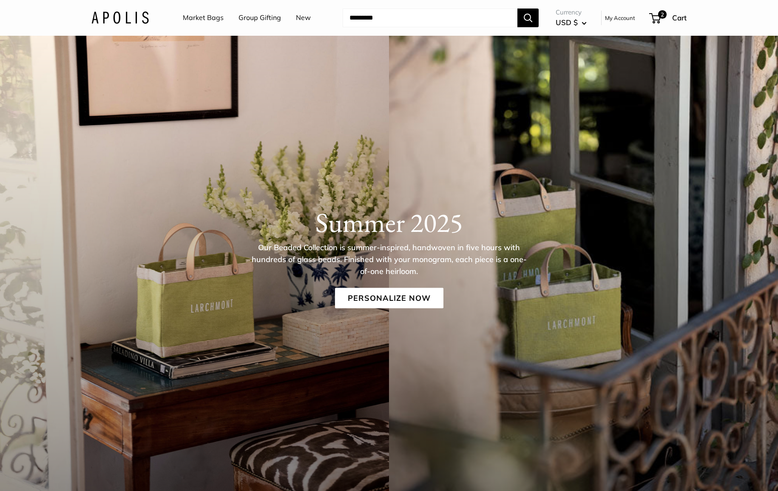
click at [198, 15] on link "Market Bags" at bounding box center [203, 17] width 41 height 13
click at [402, 293] on link "Personalize Now" at bounding box center [389, 298] width 108 height 20
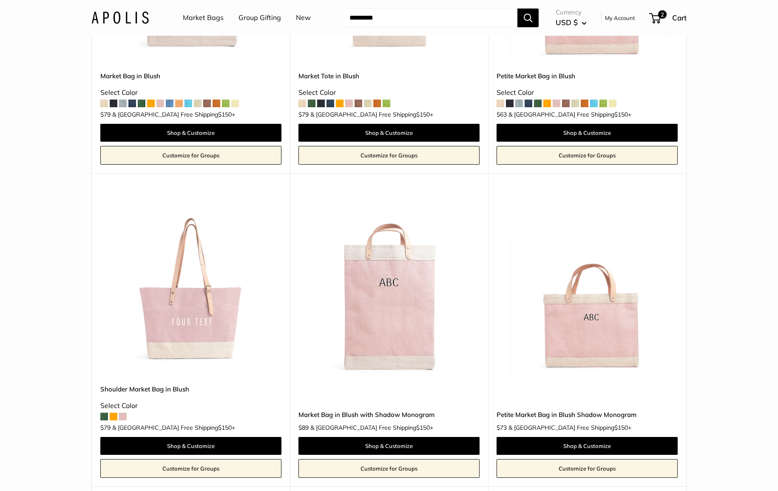
scroll to position [896, 0]
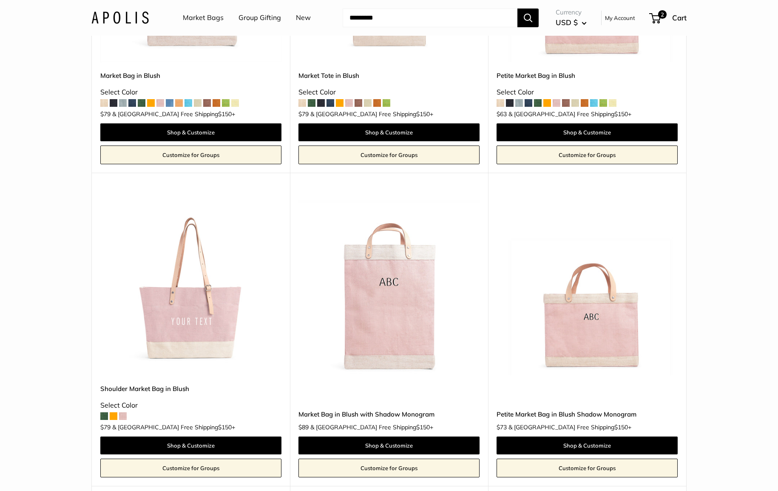
click at [0, 0] on img at bounding box center [0, 0] width 0 height 0
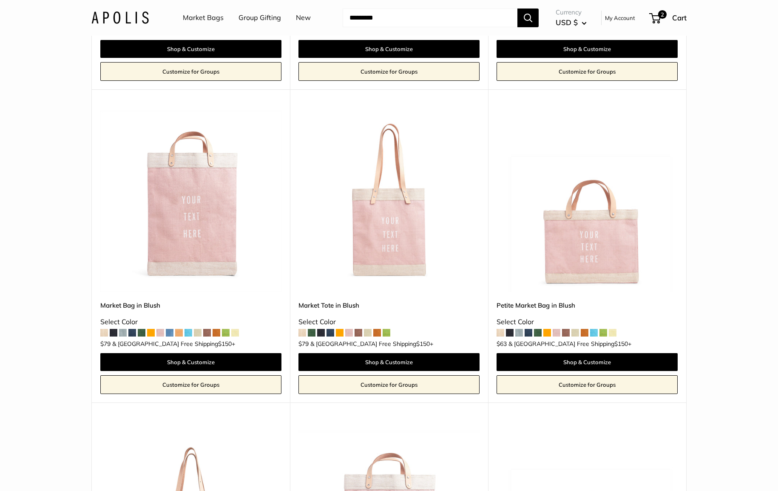
scroll to position [631, 0]
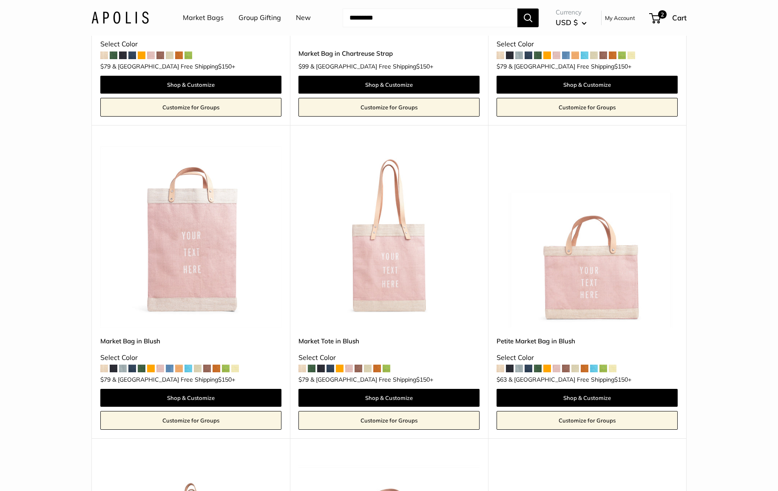
click at [0, 0] on img at bounding box center [0, 0] width 0 height 0
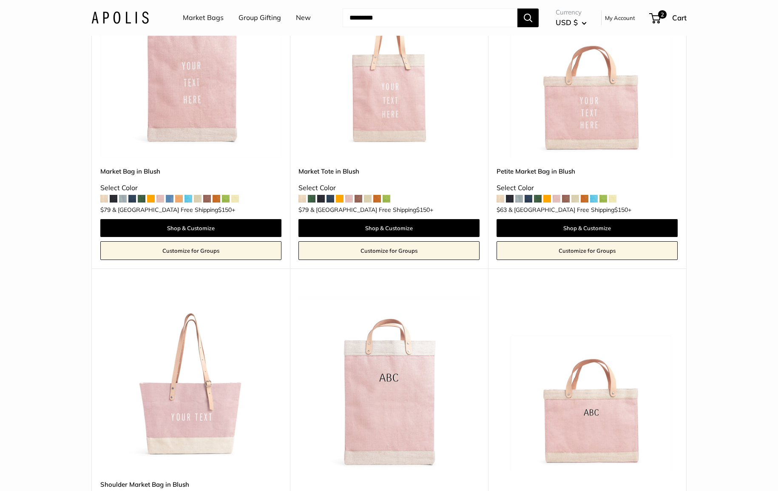
scroll to position [821, 0]
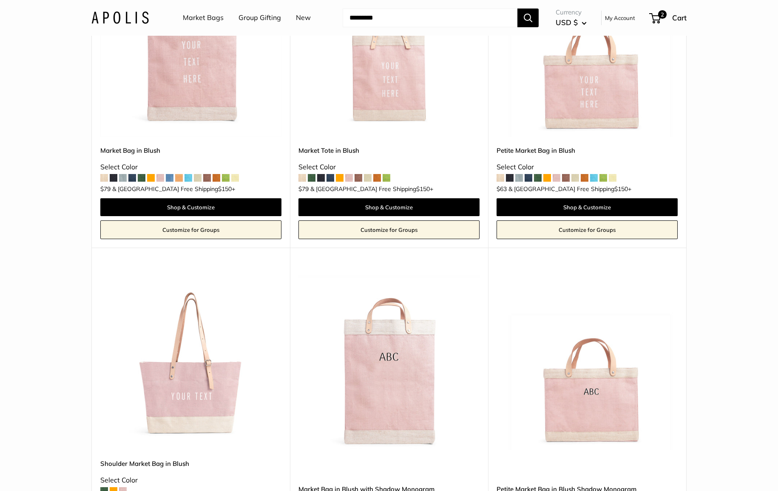
click at [0, 0] on img at bounding box center [0, 0] width 0 height 0
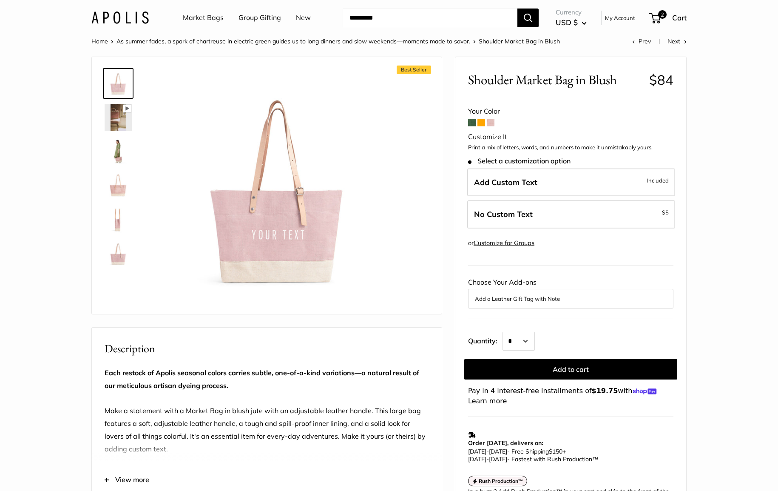
click at [126, 152] on img at bounding box center [118, 151] width 27 height 27
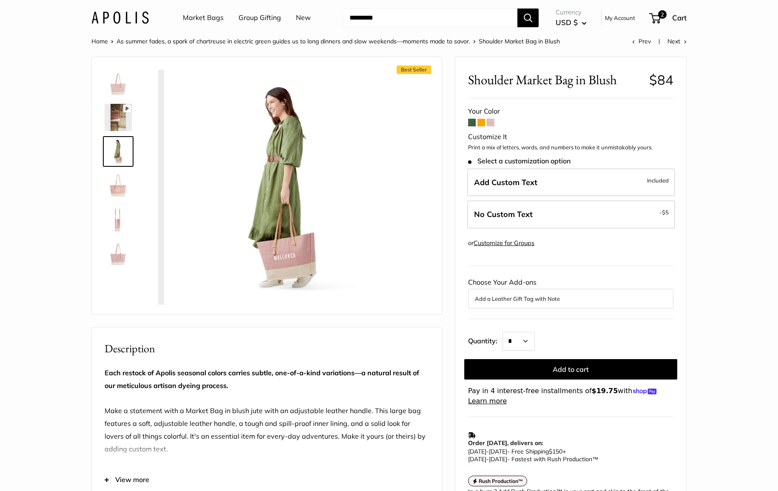
scroll to position [0, 0]
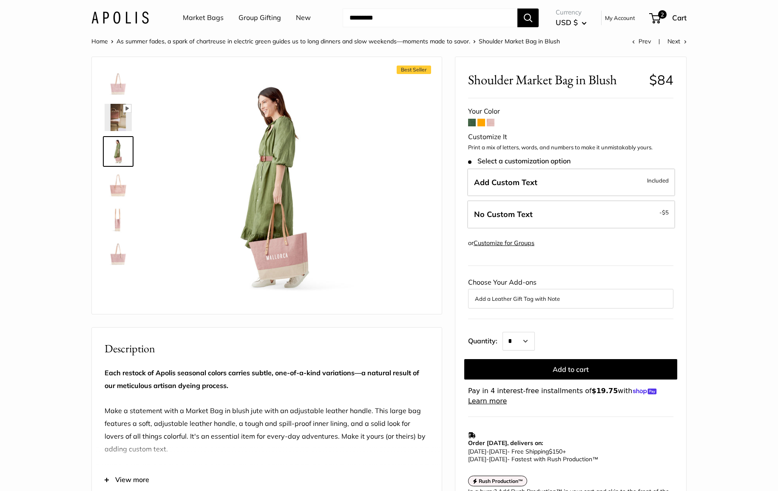
click at [125, 191] on img at bounding box center [118, 185] width 27 height 27
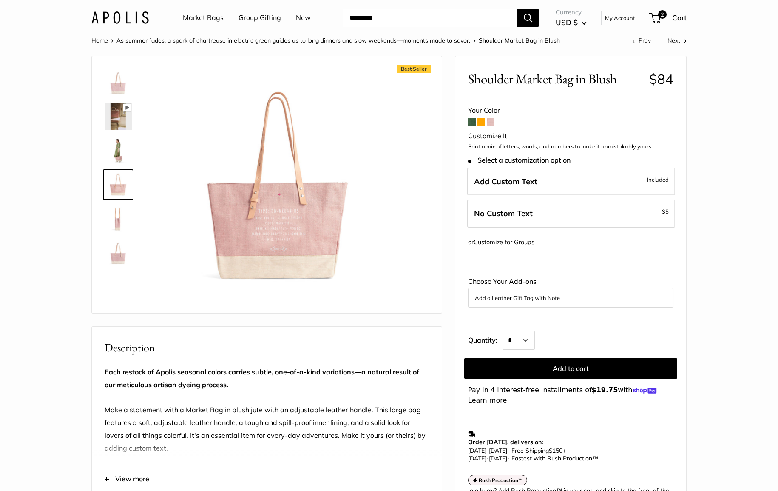
scroll to position [1, 0]
drag, startPoint x: 120, startPoint y: 220, endPoint x: 120, endPoint y: 235, distance: 14.9
click at [120, 221] on img at bounding box center [118, 218] width 27 height 27
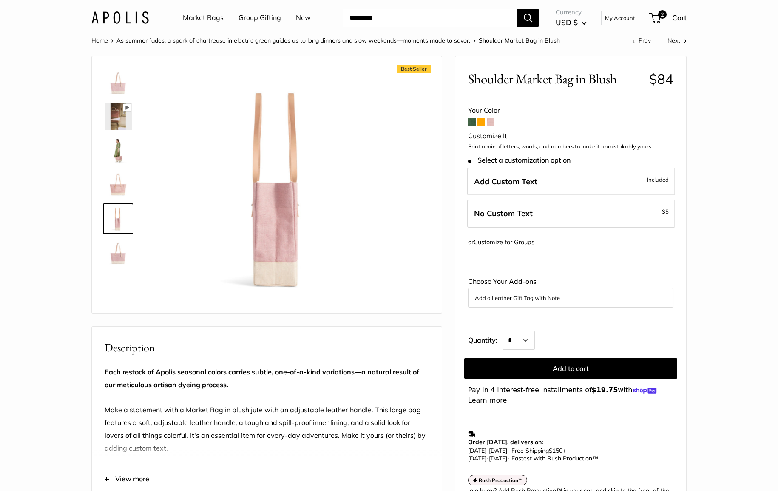
click at [119, 265] on img at bounding box center [118, 252] width 27 height 27
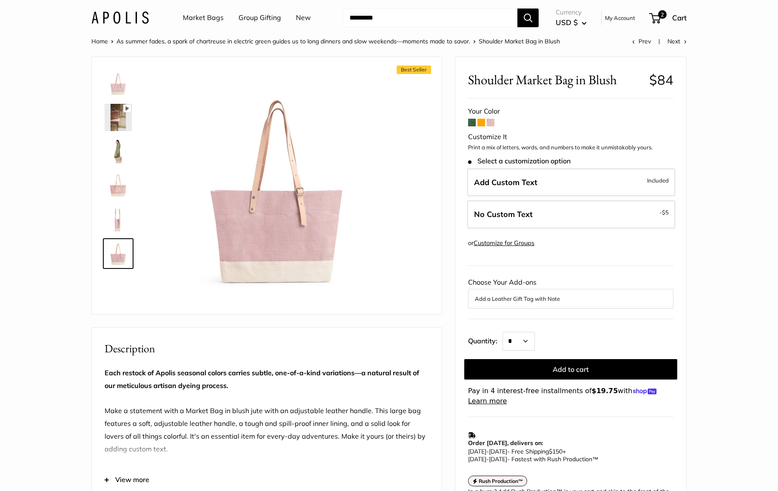
scroll to position [0, 0]
click at [120, 88] on img at bounding box center [118, 83] width 27 height 27
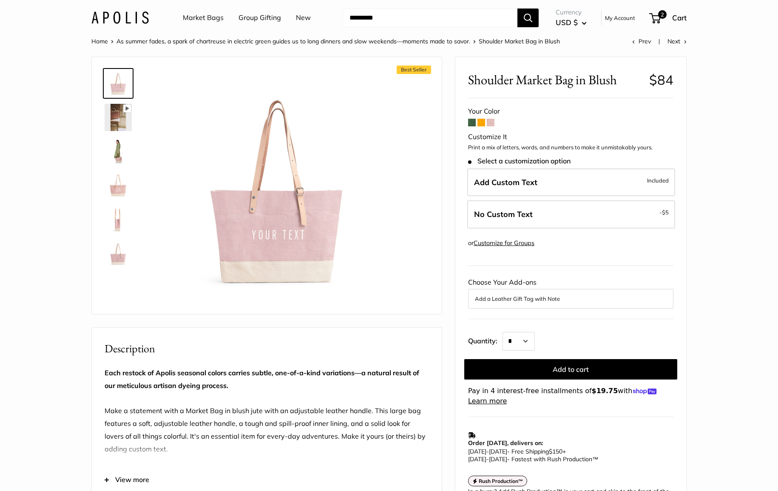
click at [113, 193] on img at bounding box center [118, 185] width 27 height 27
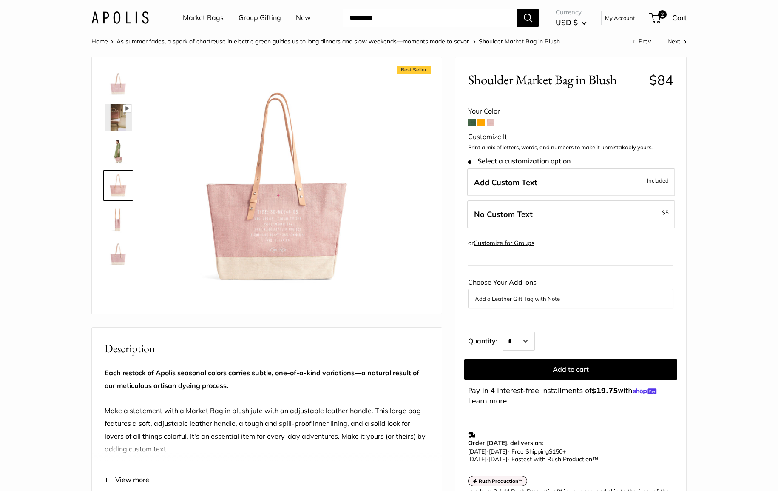
scroll to position [0, 0]
click at [117, 222] on img at bounding box center [118, 218] width 27 height 27
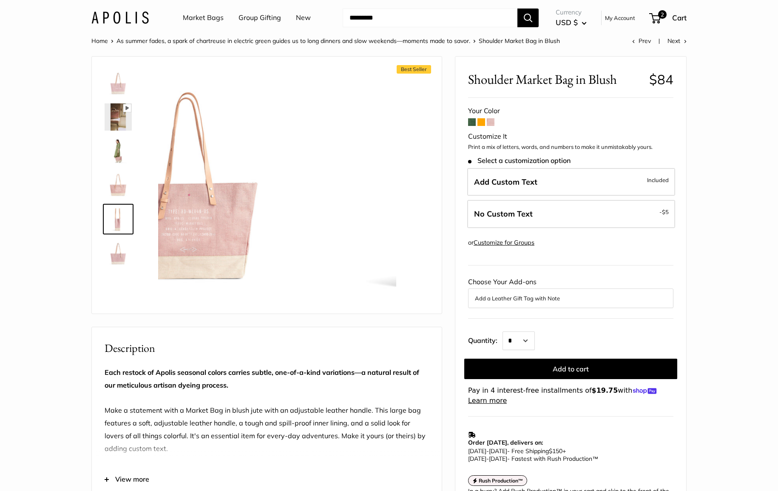
scroll to position [0, 0]
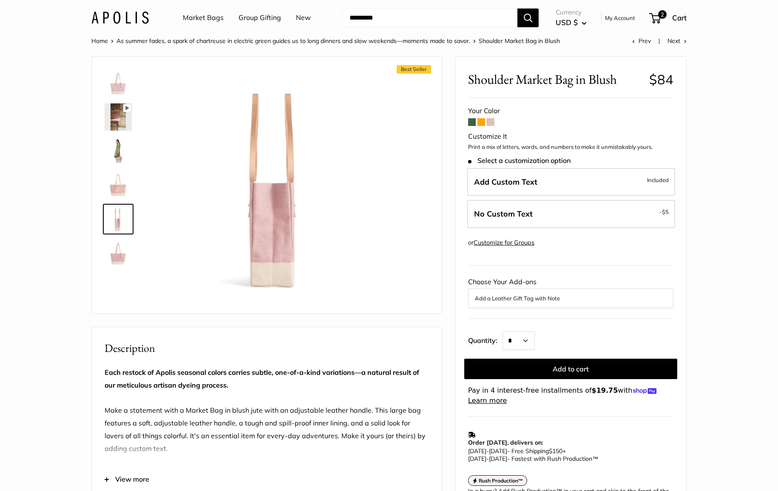
click at [117, 258] on img at bounding box center [118, 252] width 27 height 27
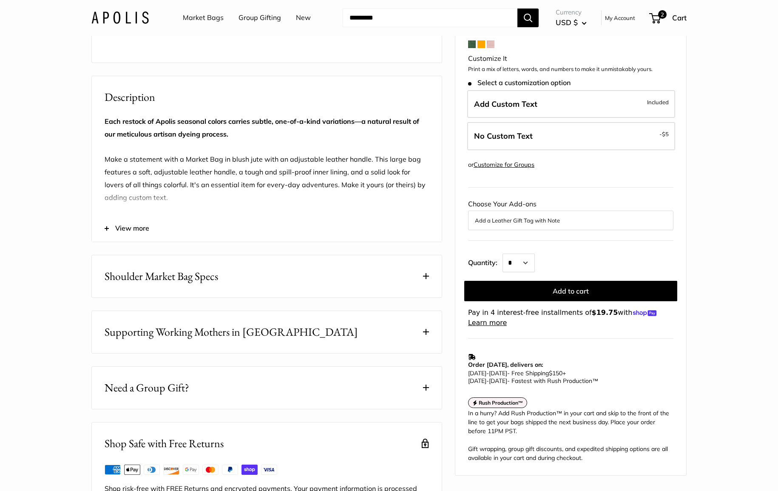
scroll to position [252, 0]
click at [186, 284] on span "Shoulder Market Bag Specs" at bounding box center [162, 275] width 114 height 17
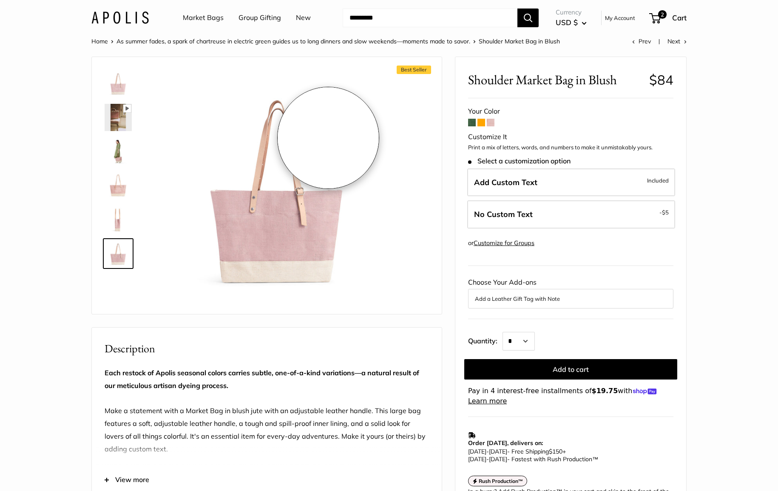
scroll to position [0, 0]
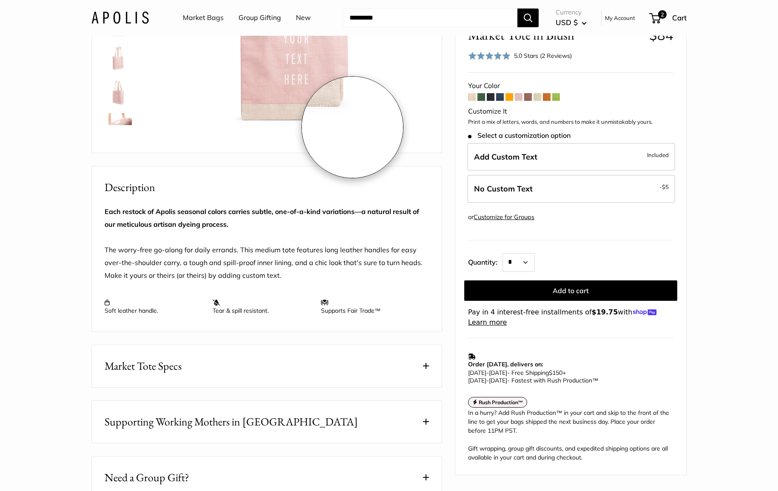
scroll to position [255, 0]
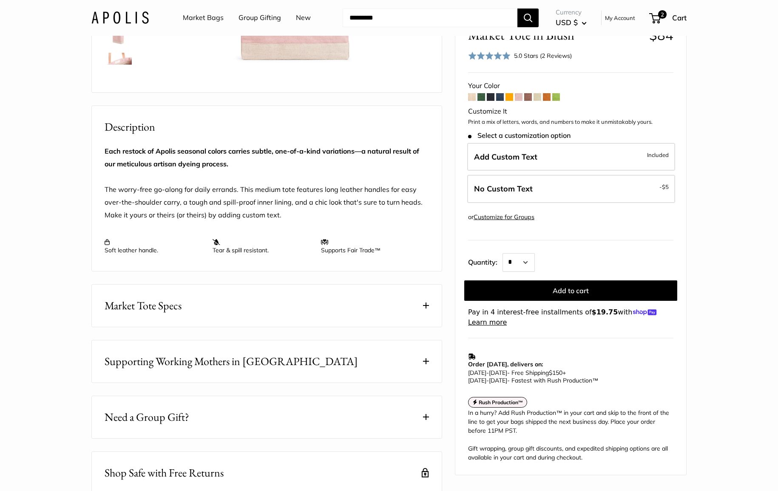
click at [153, 314] on span "Market Tote Specs" at bounding box center [143, 305] width 77 height 17
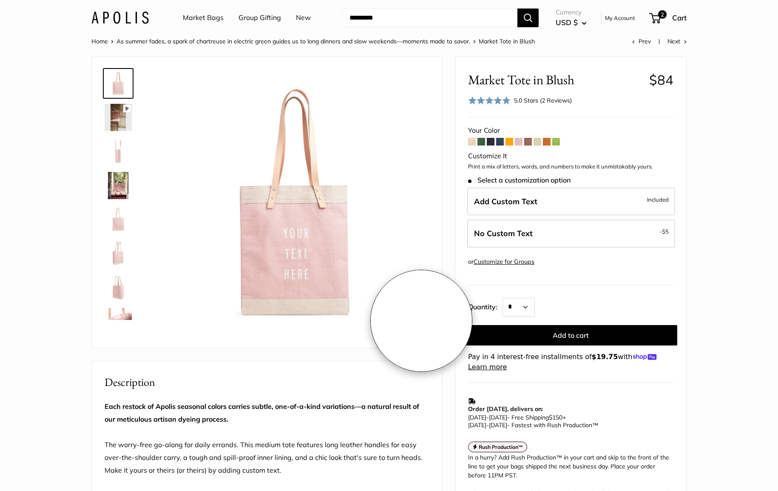
scroll to position [0, 0]
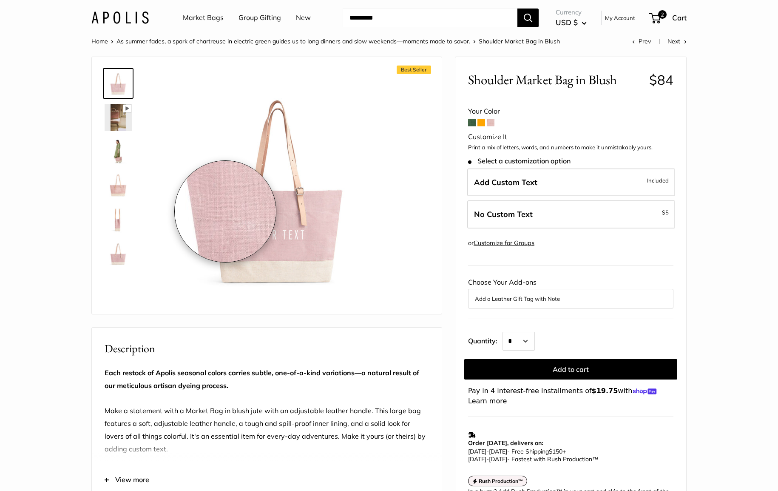
scroll to position [0, 0]
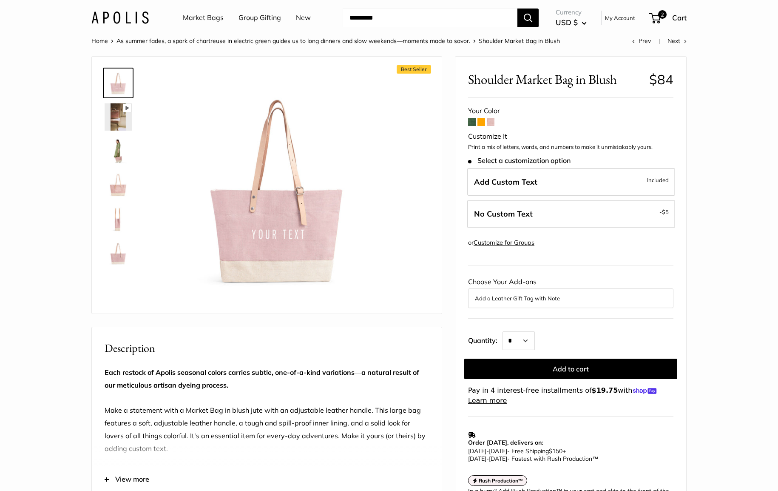
click at [114, 158] on img at bounding box center [118, 150] width 27 height 27
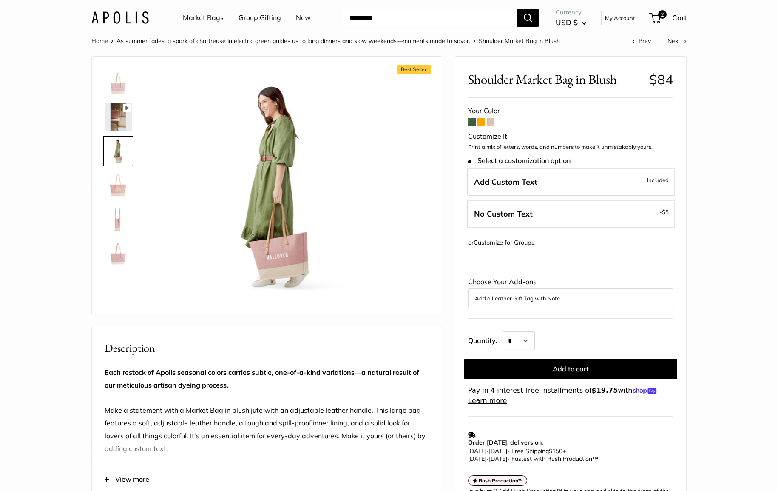
click at [118, 189] on img at bounding box center [118, 184] width 27 height 27
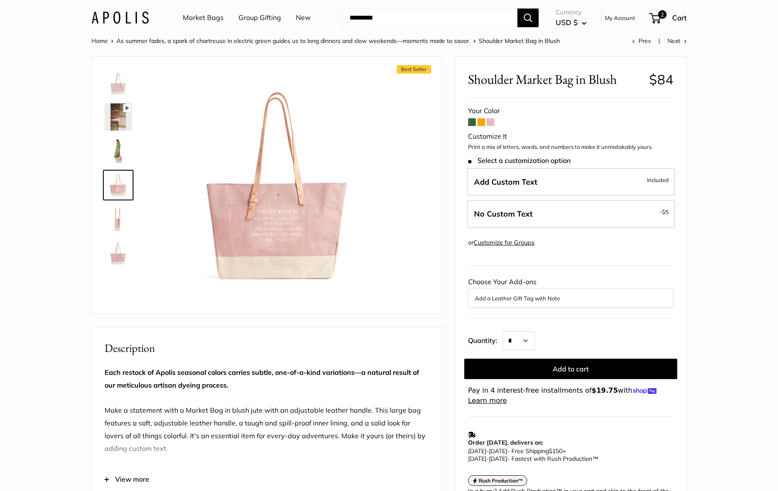
click at [125, 183] on img at bounding box center [118, 184] width 27 height 27
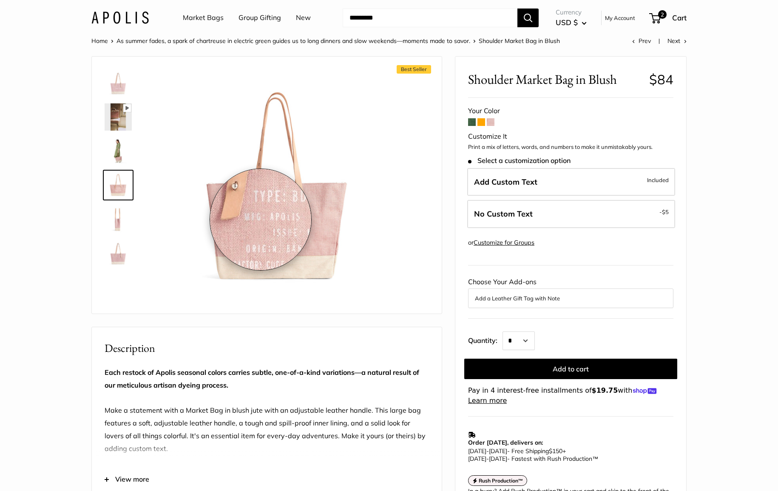
click at [261, 219] on img at bounding box center [277, 186] width 235 height 235
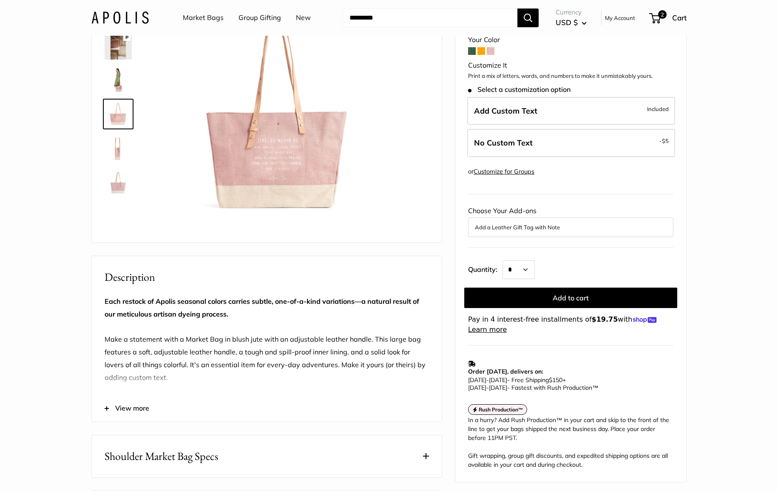
click at [115, 144] on img at bounding box center [118, 147] width 27 height 27
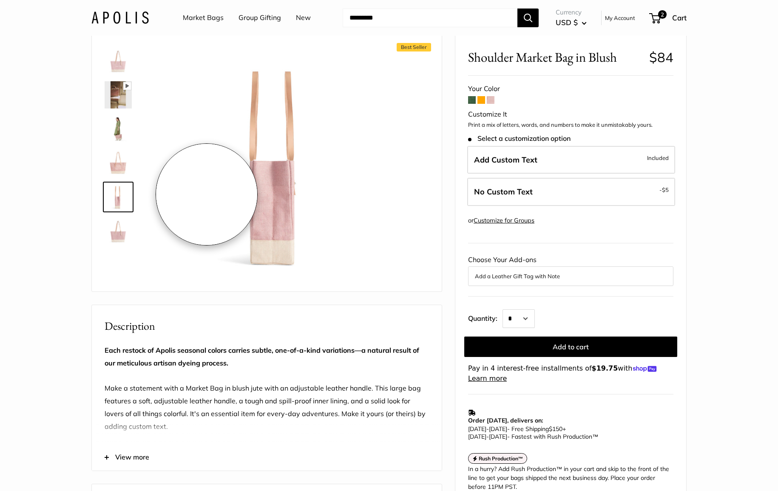
scroll to position [19, 0]
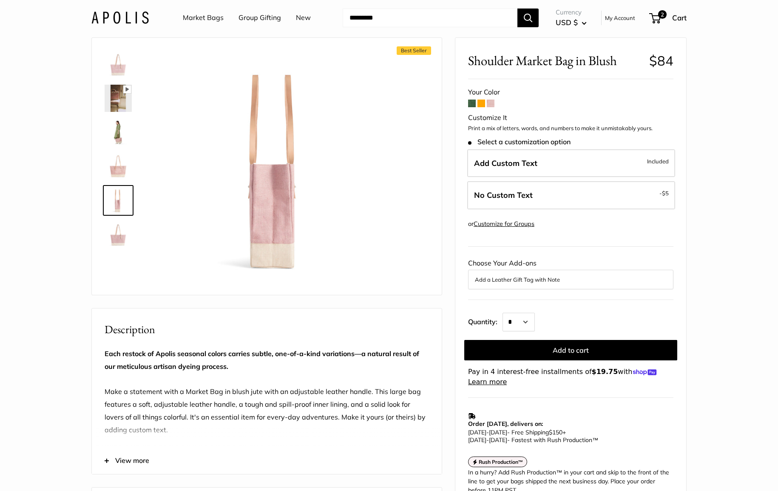
click at [115, 161] on img at bounding box center [118, 166] width 27 height 27
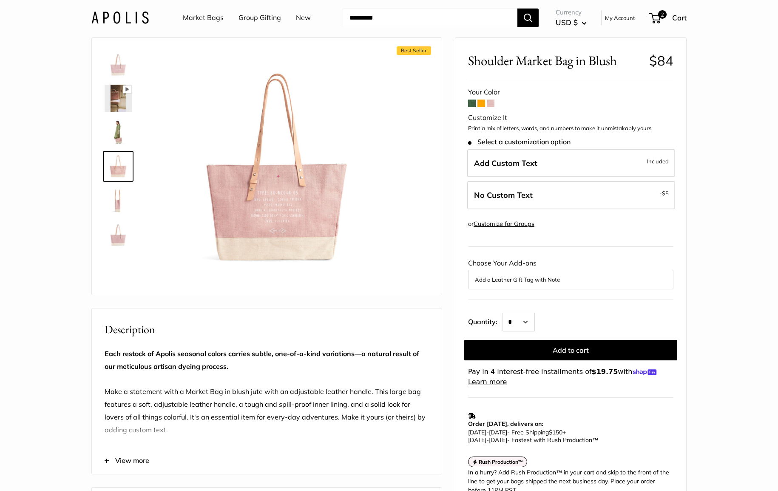
click at [117, 129] on img at bounding box center [118, 132] width 27 height 27
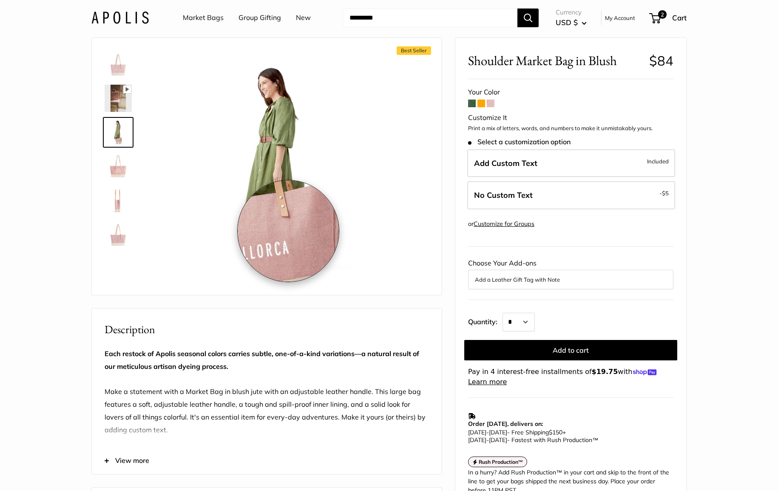
click at [288, 231] on img at bounding box center [277, 168] width 235 height 235
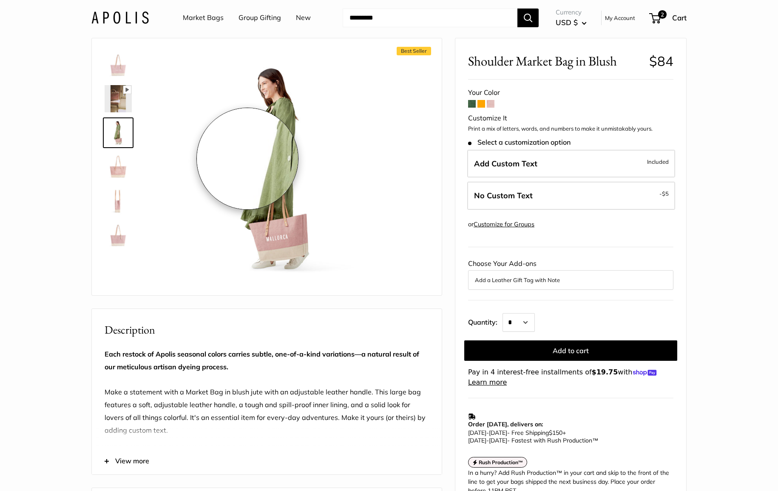
scroll to position [15, 0]
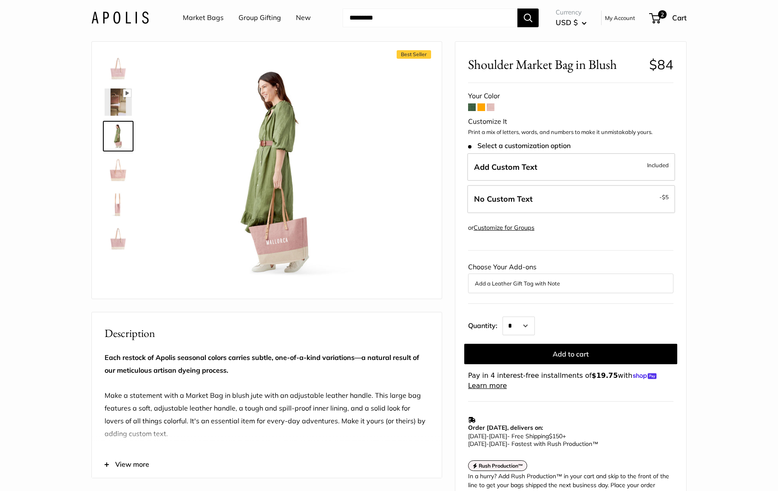
click at [122, 69] on img at bounding box center [118, 67] width 27 height 27
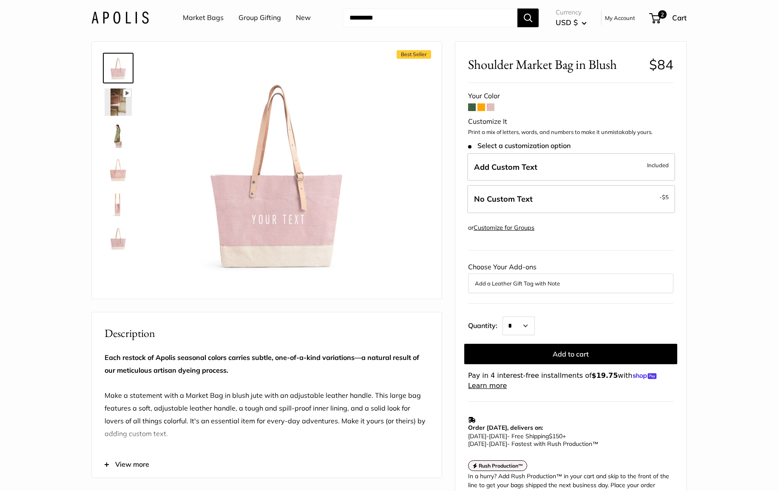
click at [112, 97] on img at bounding box center [118, 101] width 27 height 27
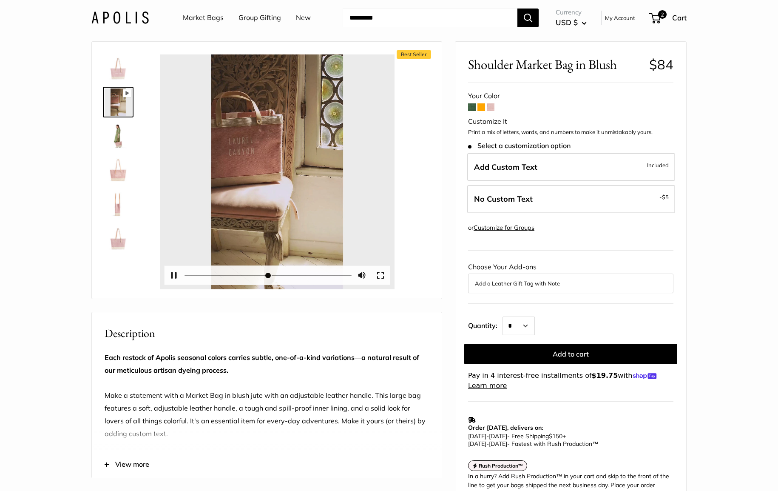
click at [279, 168] on button "Play" at bounding box center [277, 172] width 26 height 26
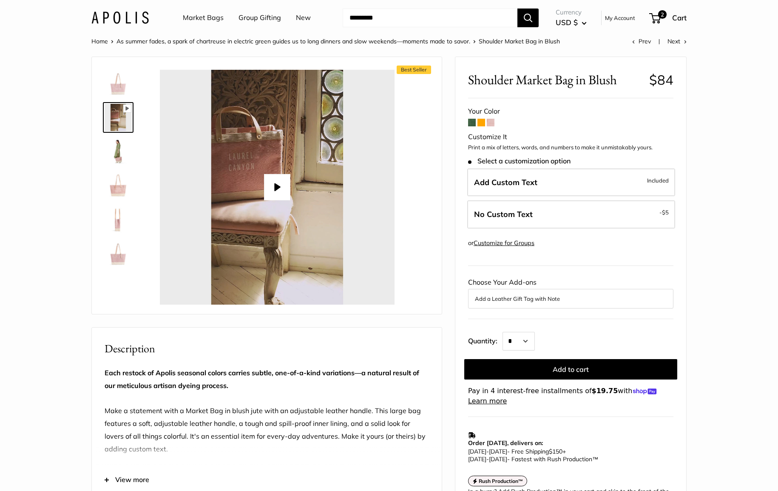
scroll to position [0, 0]
click at [284, 191] on button "Play" at bounding box center [277, 187] width 26 height 26
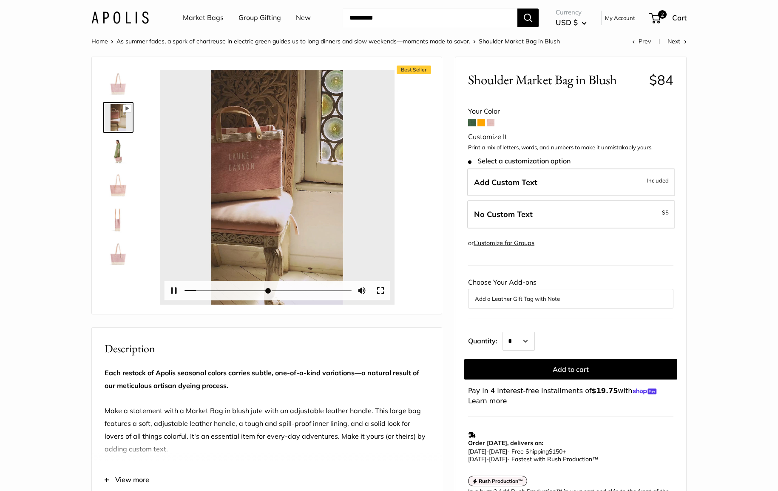
scroll to position [-1, 1]
drag, startPoint x: 210, startPoint y: 293, endPoint x: 294, endPoint y: 296, distance: 84.7
click at [294, 295] on input "Seek" at bounding box center [269, 291] width 168 height 8
click at [111, 218] on img at bounding box center [118, 219] width 27 height 27
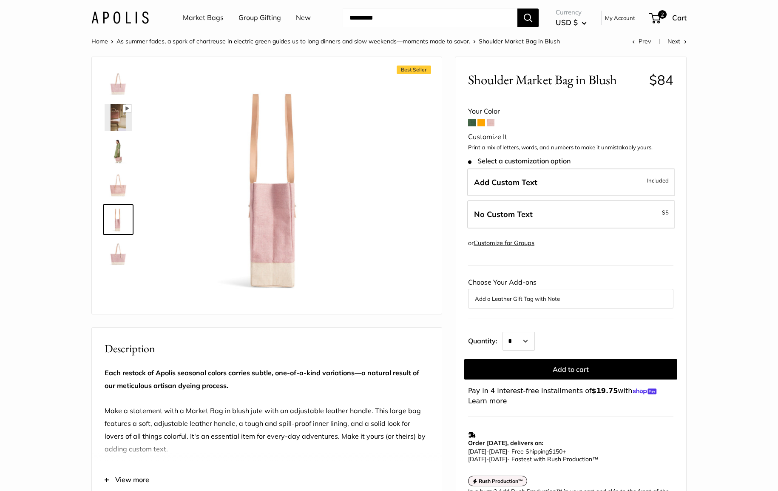
type input "*****"
click at [120, 259] on img at bounding box center [118, 253] width 27 height 27
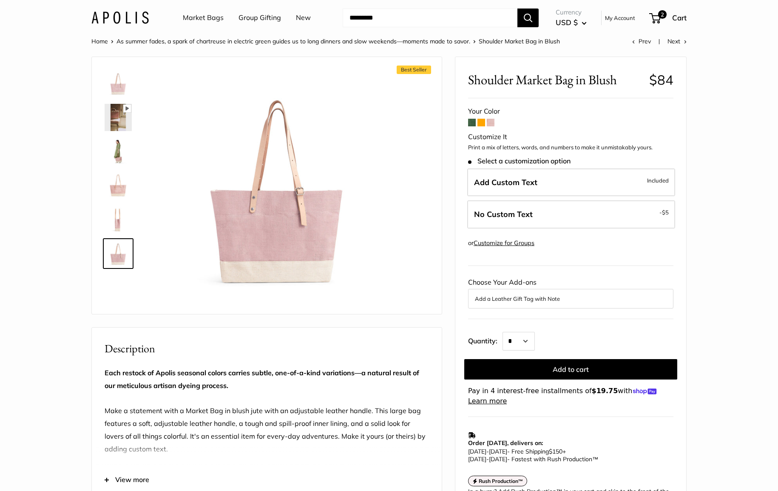
click at [120, 185] on img at bounding box center [118, 185] width 27 height 27
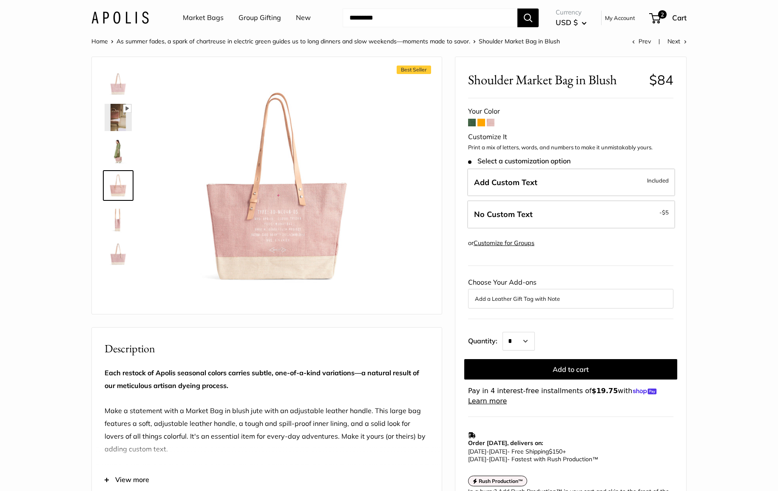
click at [117, 224] on img at bounding box center [118, 219] width 27 height 27
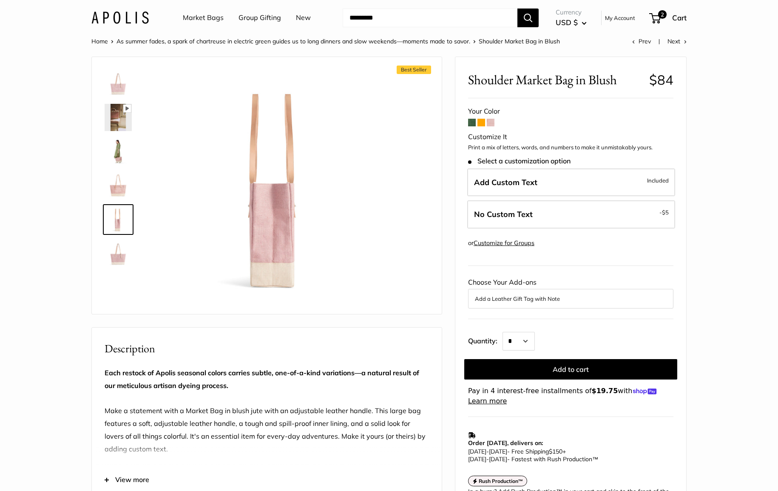
click at [120, 256] on img at bounding box center [118, 253] width 27 height 27
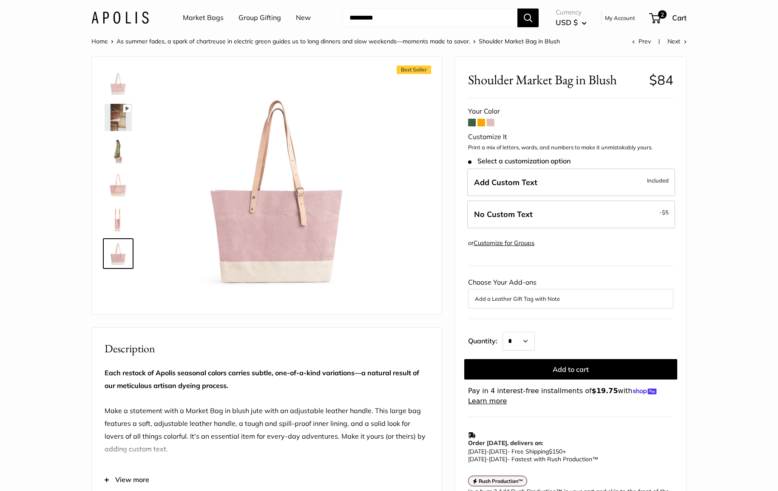
click at [481, 123] on span at bounding box center [482, 123] width 8 height 8
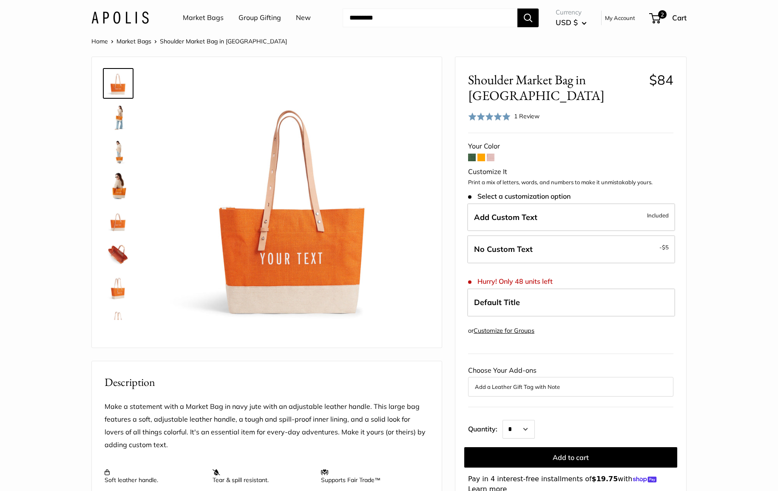
click at [490, 154] on span at bounding box center [491, 158] width 8 height 8
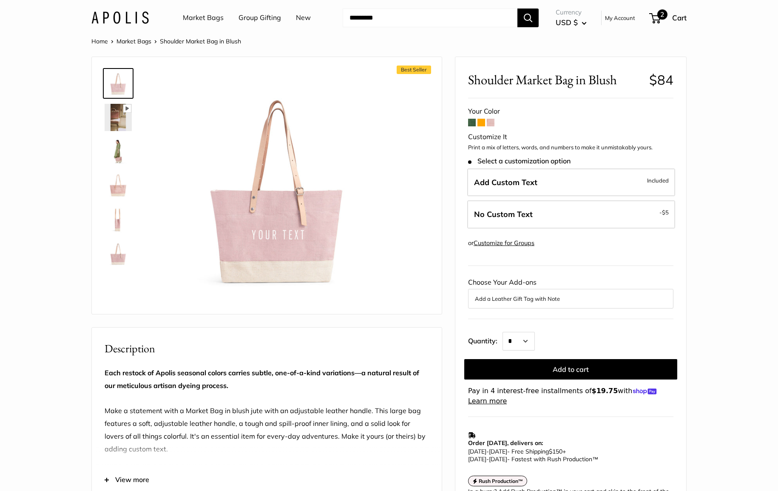
click at [655, 17] on span "2" at bounding box center [654, 18] width 11 height 10
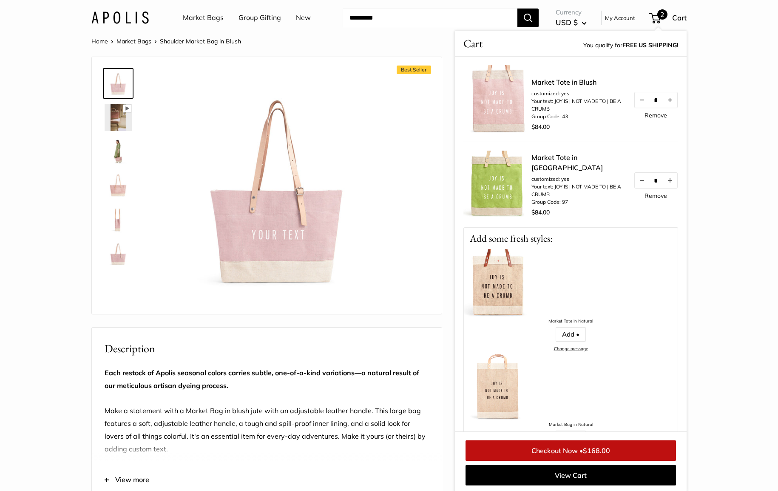
click at [575, 453] on link "Checkout Now • $168.00" at bounding box center [571, 450] width 211 height 20
